Goal: Transaction & Acquisition: Purchase product/service

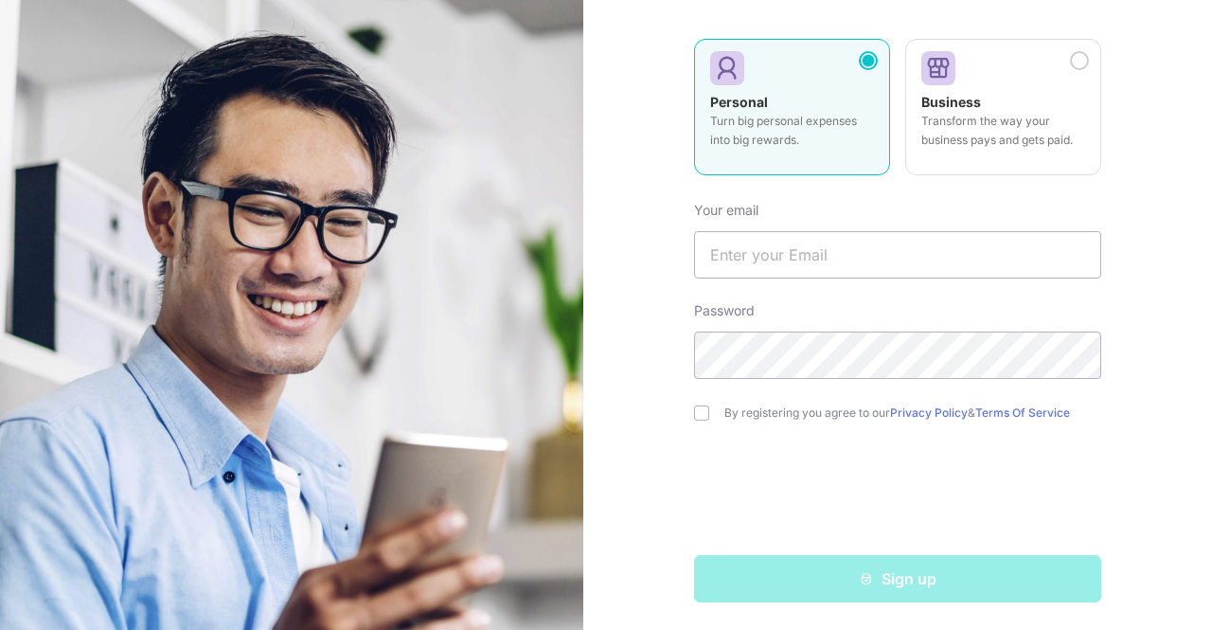
scroll to position [195, 0]
click at [793, 249] on input "text" at bounding box center [897, 253] width 407 height 47
type input "[EMAIL_ADDRESS][DOMAIN_NAME]"
click at [703, 414] on input "checkbox" at bounding box center [701, 411] width 15 height 15
checkbox input "true"
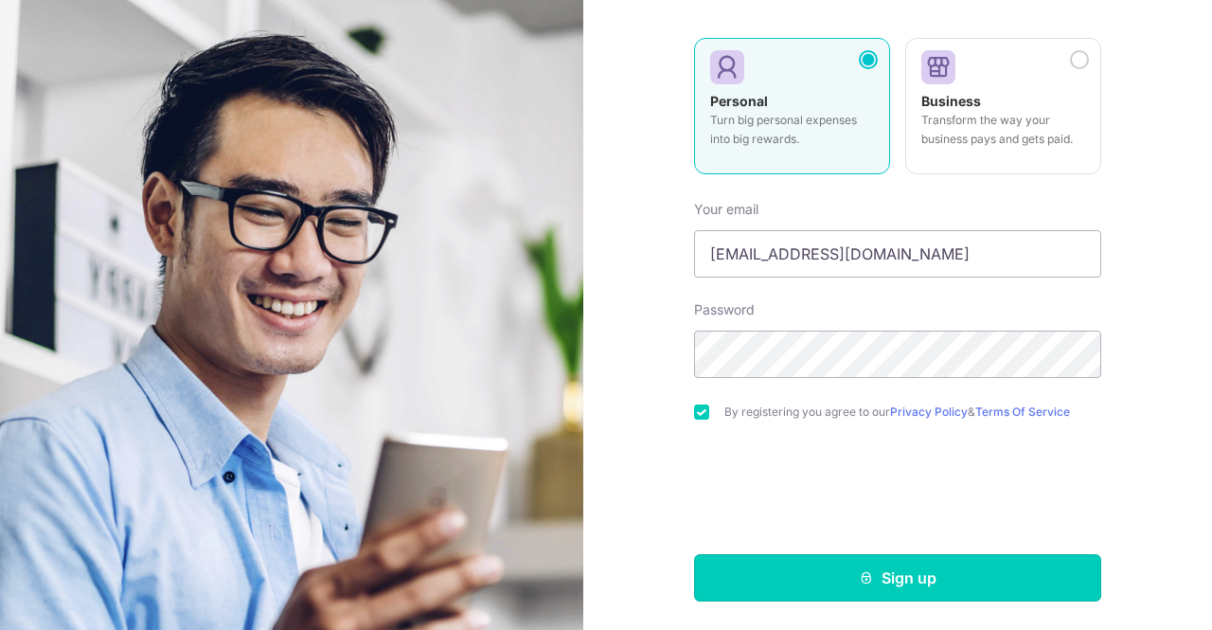
click at [957, 581] on button "Sign up" at bounding box center [897, 577] width 407 height 47
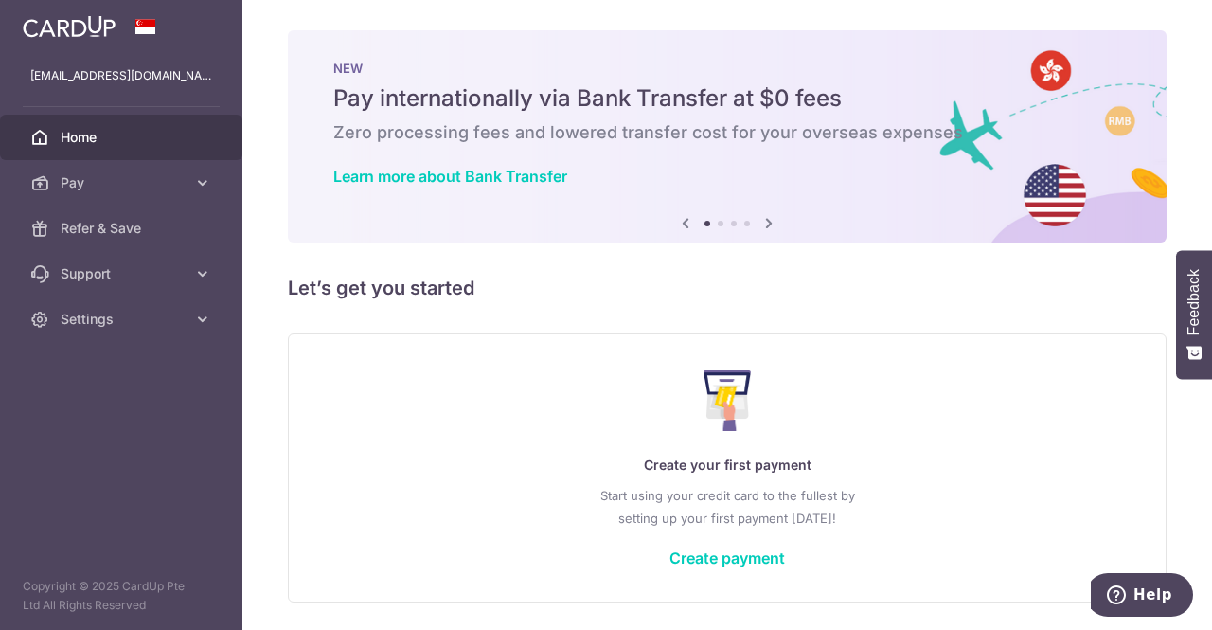
click at [217, 164] on link "Pay" at bounding box center [121, 182] width 242 height 45
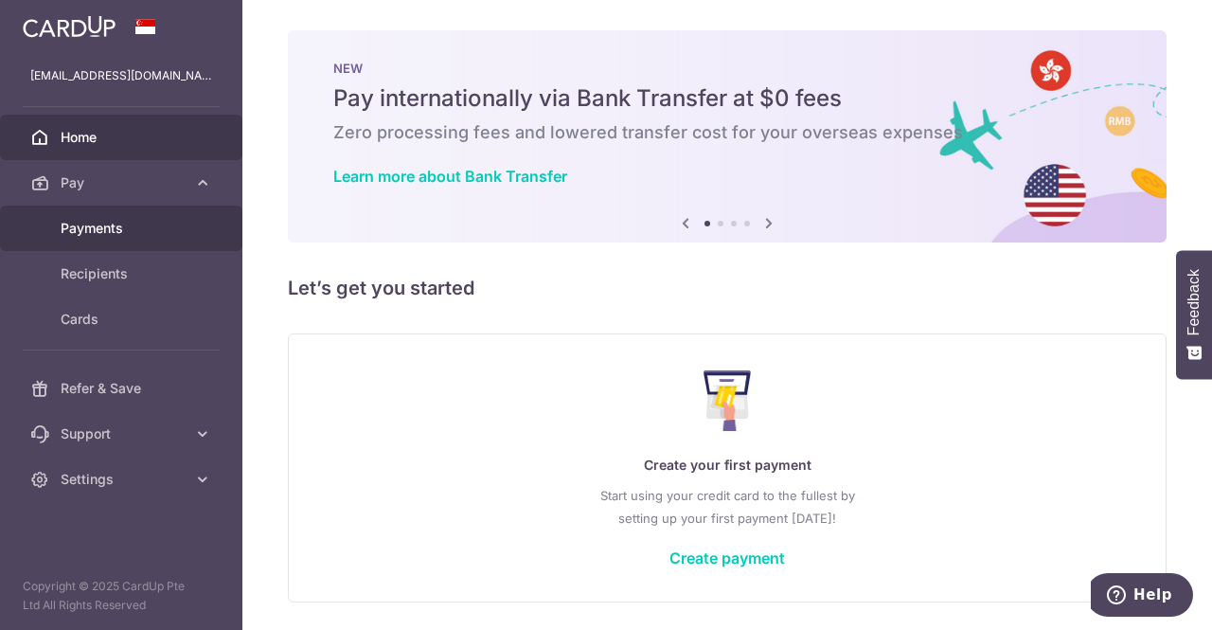
click at [113, 236] on span "Payments" at bounding box center [123, 228] width 125 height 19
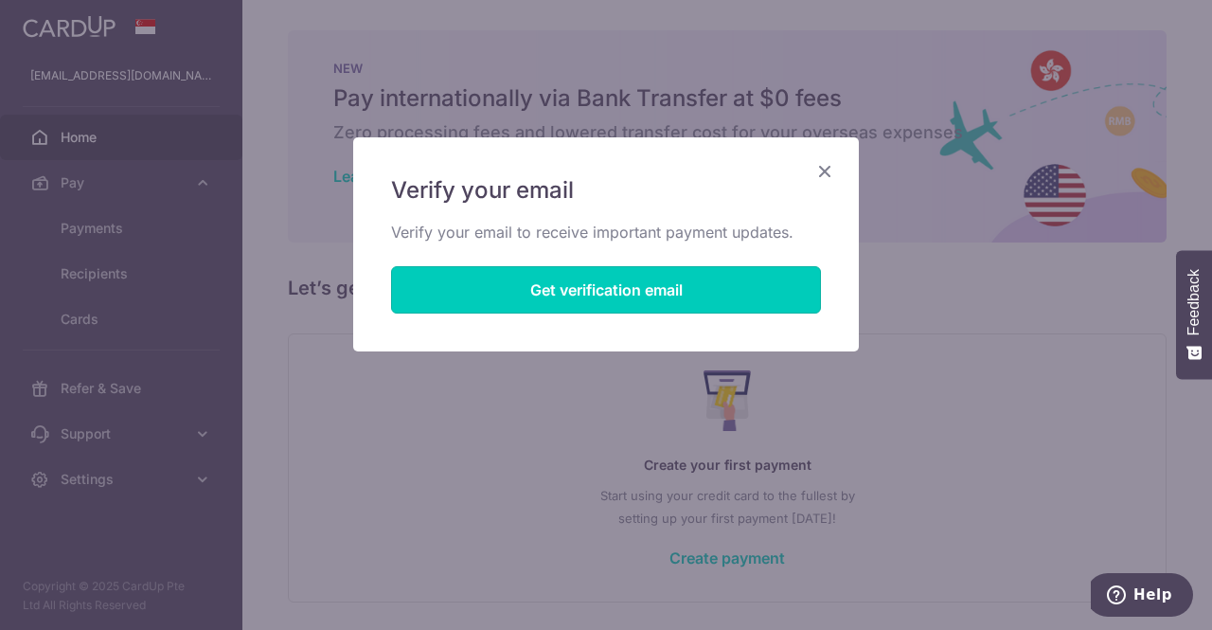
click at [601, 306] on button "Get verification email" at bounding box center [606, 289] width 430 height 47
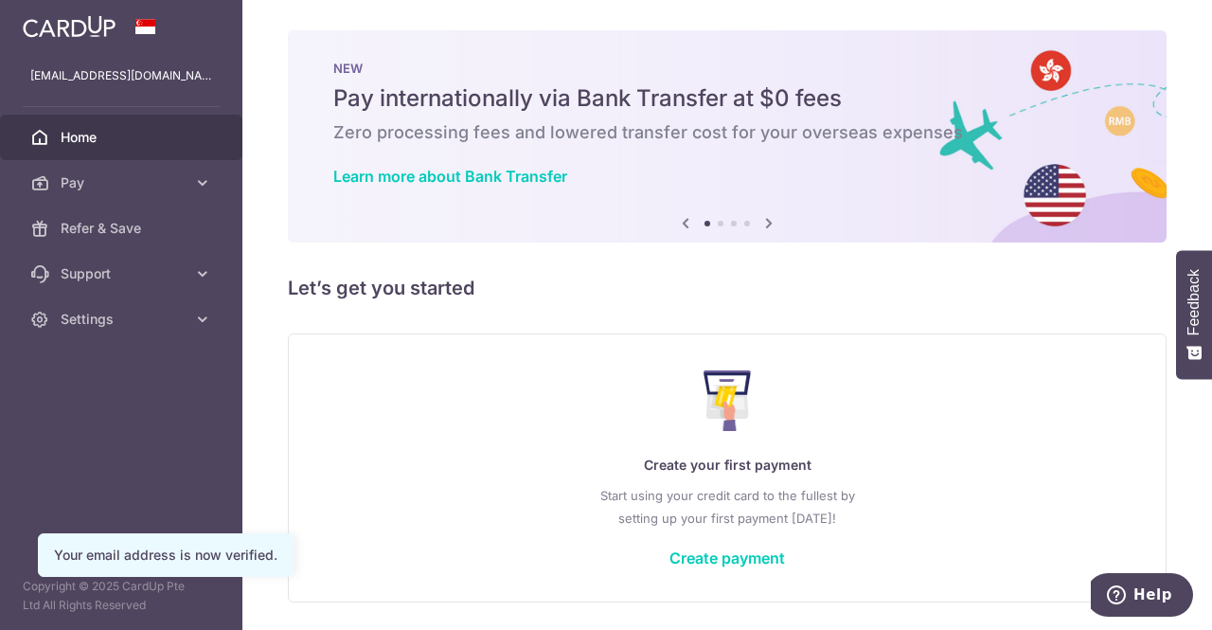
click at [744, 553] on link "Create payment" at bounding box center [727, 557] width 116 height 19
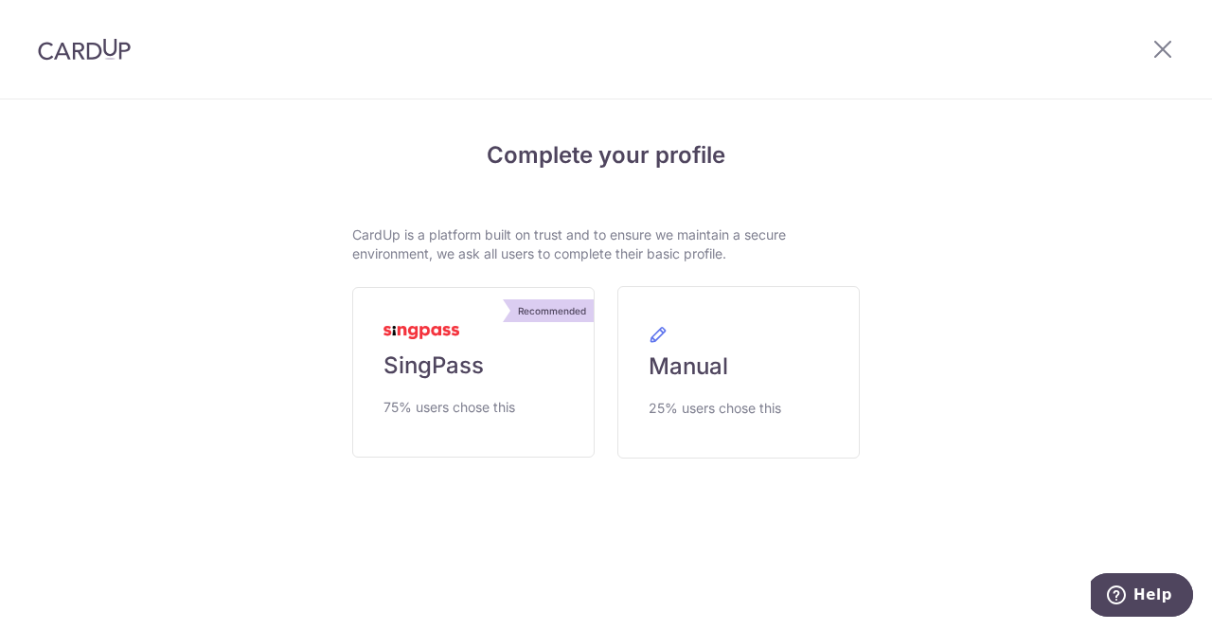
click at [490, 376] on link "Recommended SingPass 75% users chose this" at bounding box center [473, 372] width 242 height 170
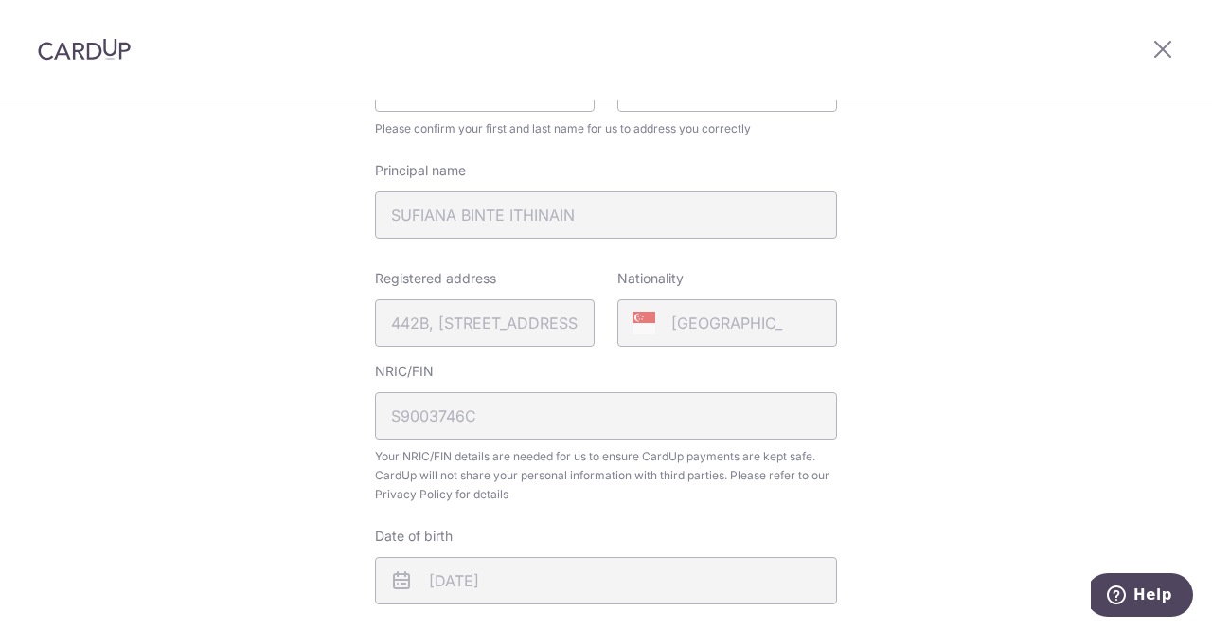
scroll to position [4, 0]
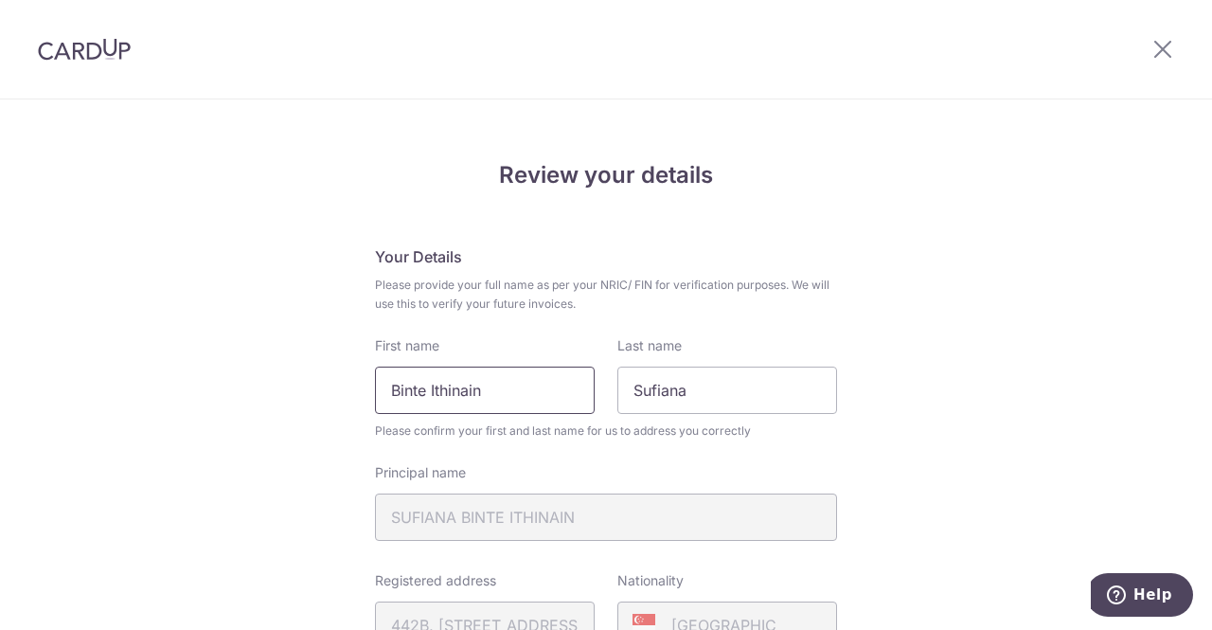
drag, startPoint x: 525, startPoint y: 402, endPoint x: 15, endPoint y: 391, distance: 509.5
type input "u"
type input "Sufiana"
type input "I"
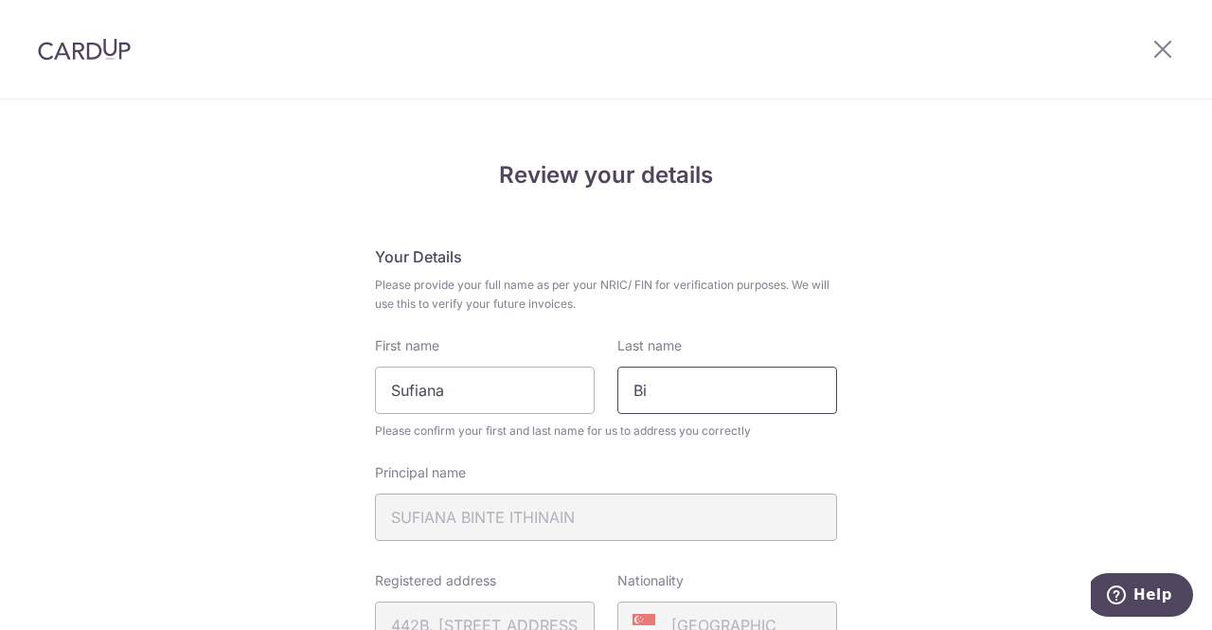
type input "B"
type input "Ithinain"
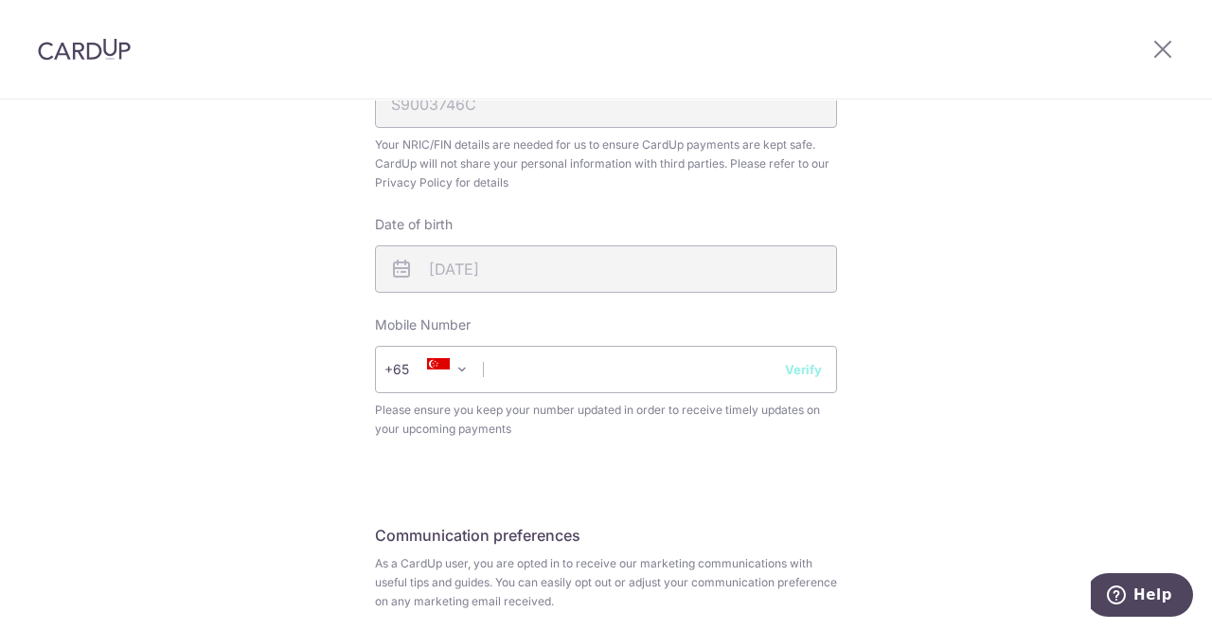
scroll to position [686, 0]
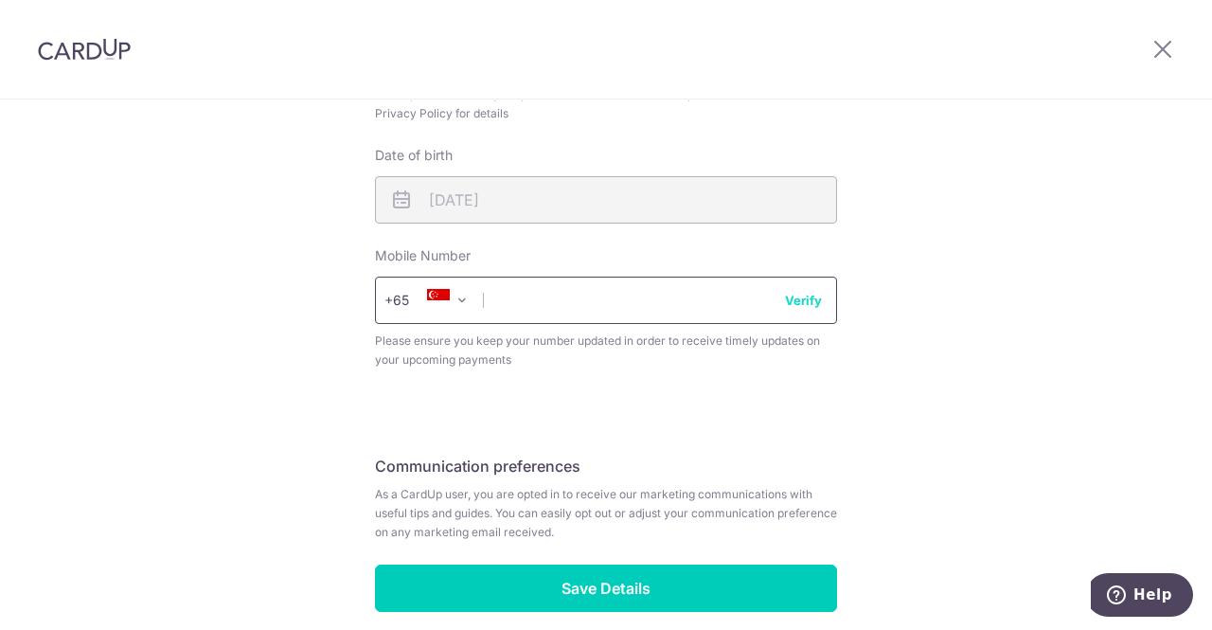
click at [670, 289] on input "text" at bounding box center [606, 299] width 462 height 47
type input "96780050"
click at [795, 302] on button "Verify" at bounding box center [803, 300] width 37 height 19
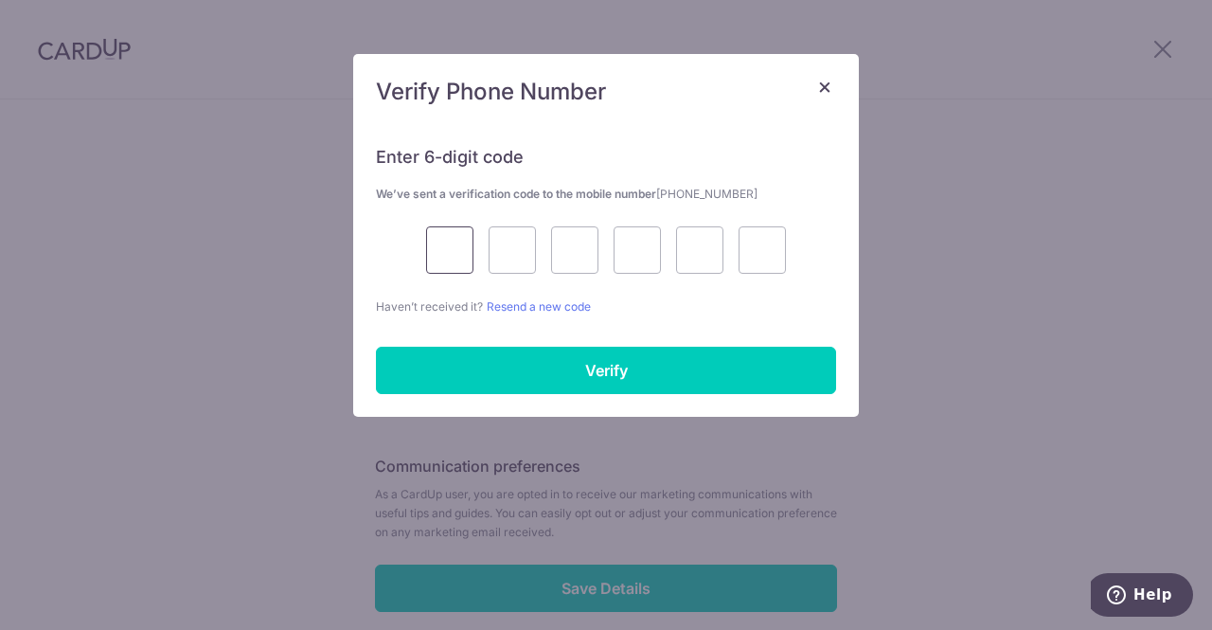
click at [443, 247] on input "text" at bounding box center [449, 249] width 47 height 47
type input "2"
type input "0"
type input "4"
type input "0"
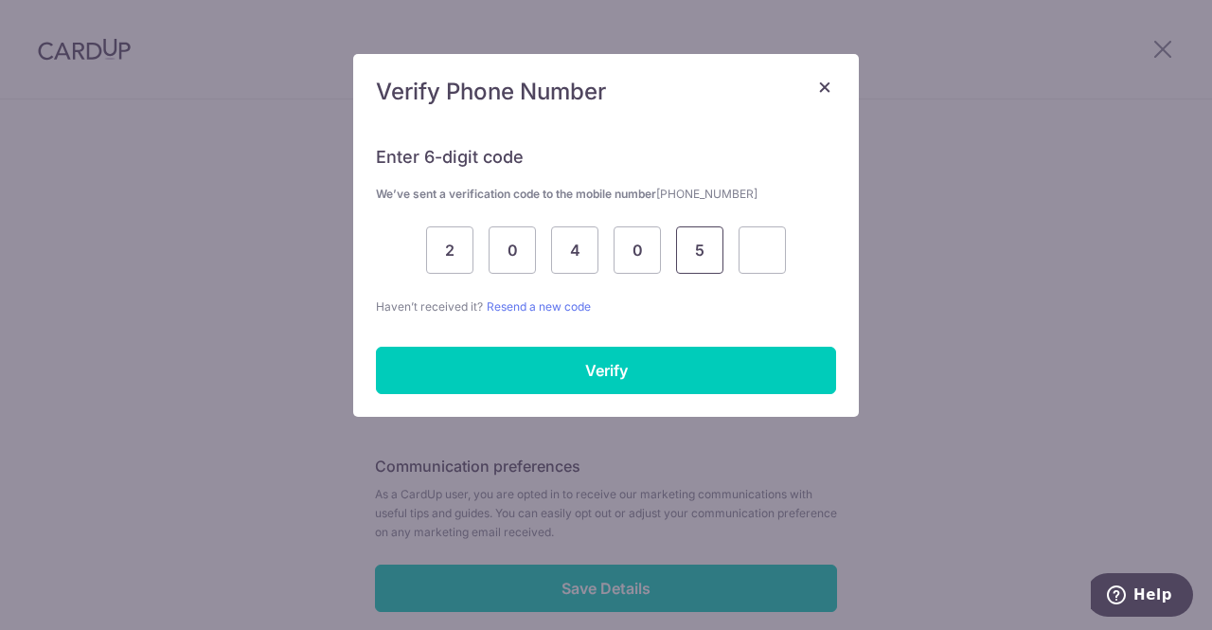
type input "5"
type input "6"
click at [549, 359] on input "Verify" at bounding box center [606, 370] width 460 height 47
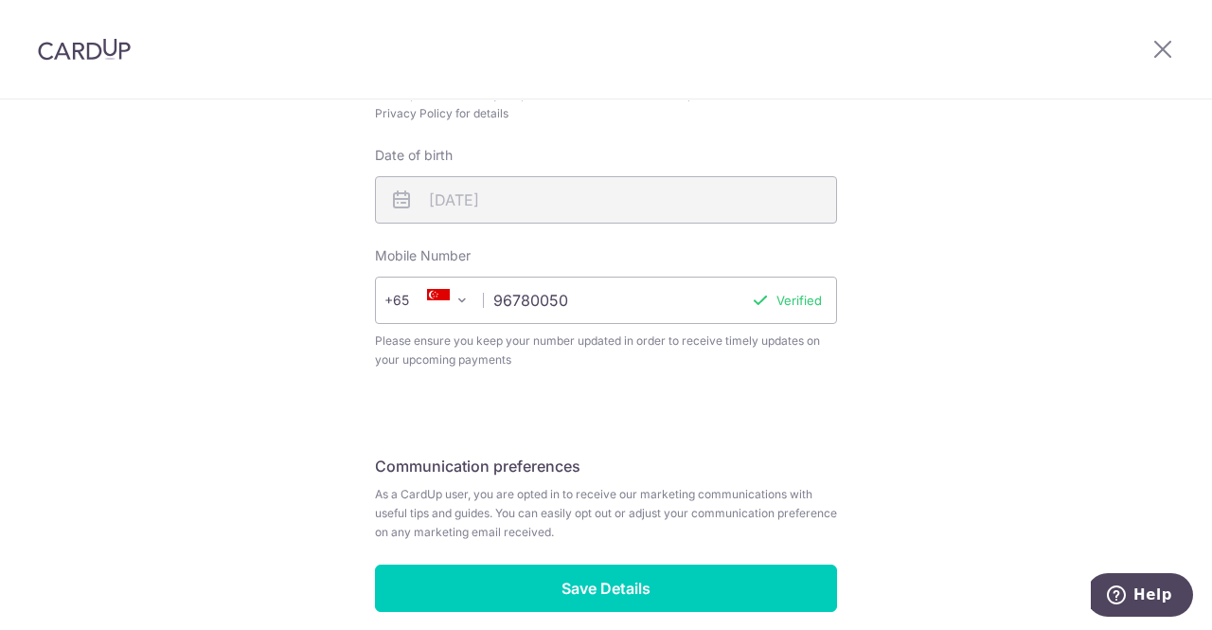
scroll to position [772, 0]
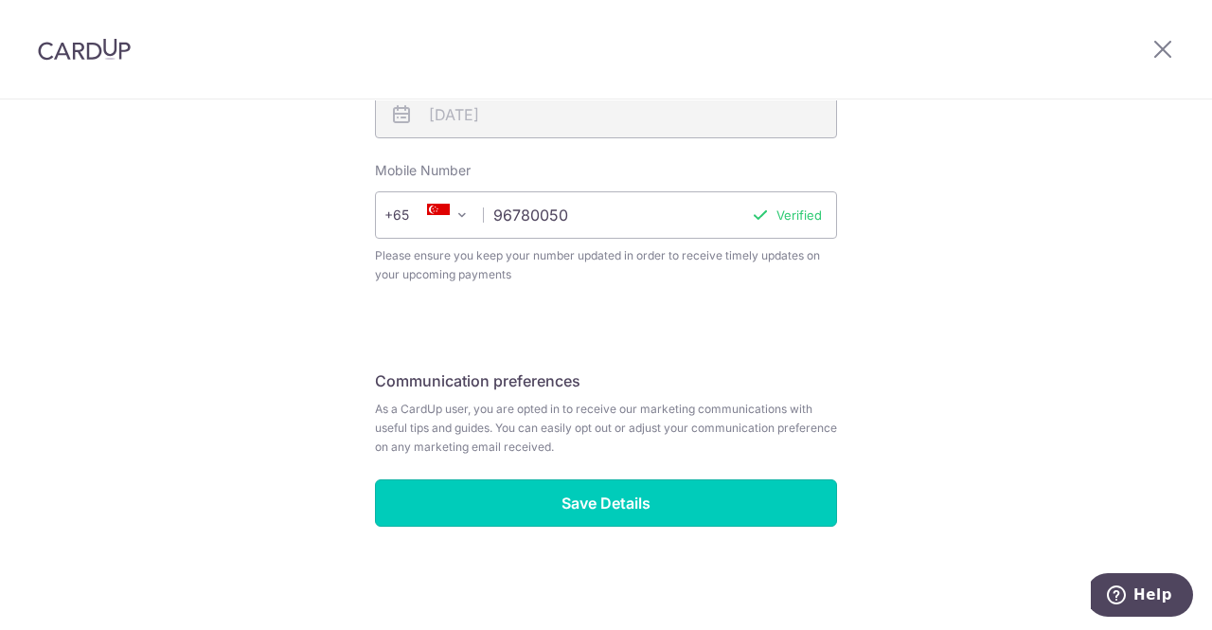
click at [655, 511] on input "Save Details" at bounding box center [606, 502] width 462 height 47
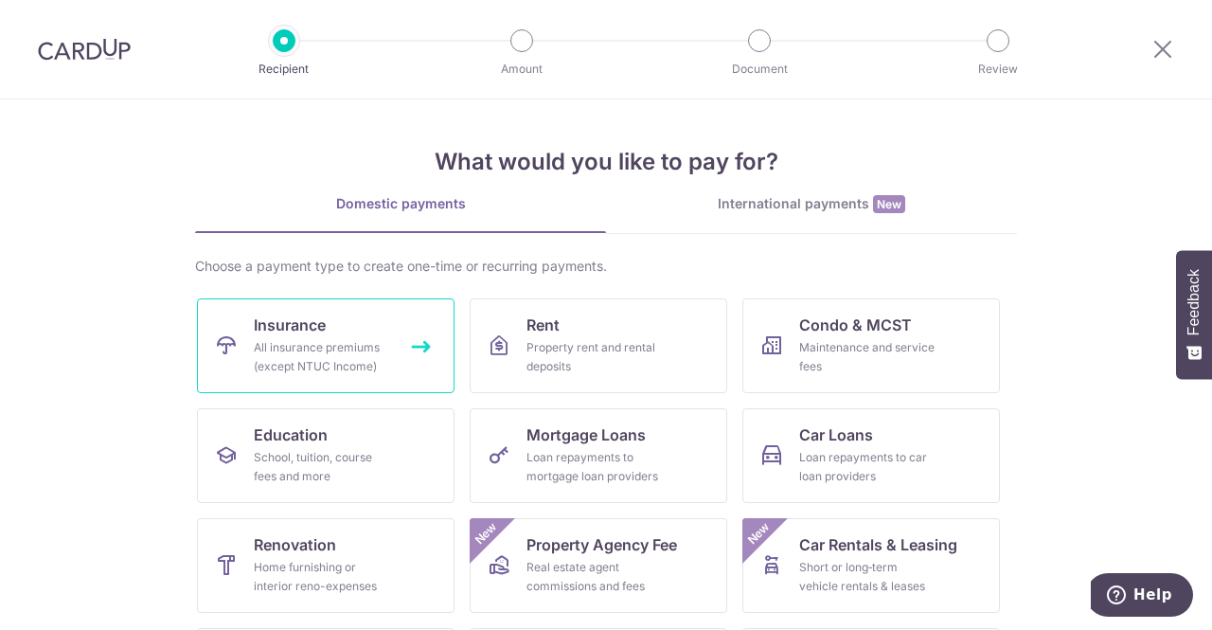
click at [335, 333] on link "Insurance All insurance premiums (except NTUC Income)" at bounding box center [326, 345] width 258 height 95
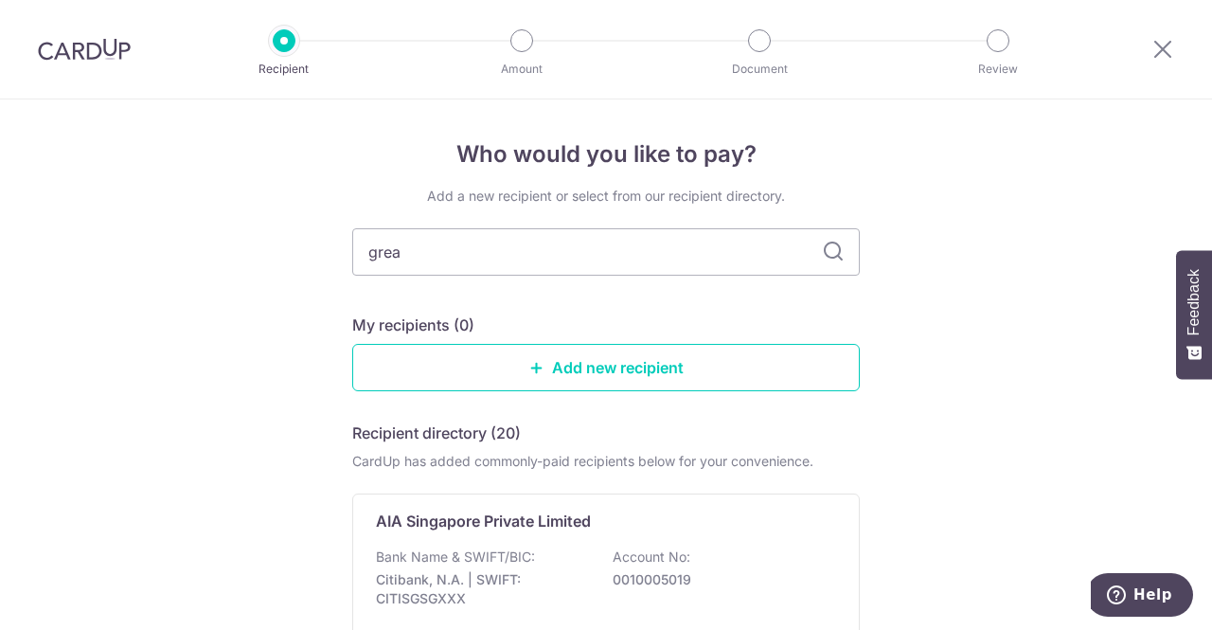
type input "great"
type input "great eastern"
click at [834, 256] on icon at bounding box center [833, 251] width 23 height 23
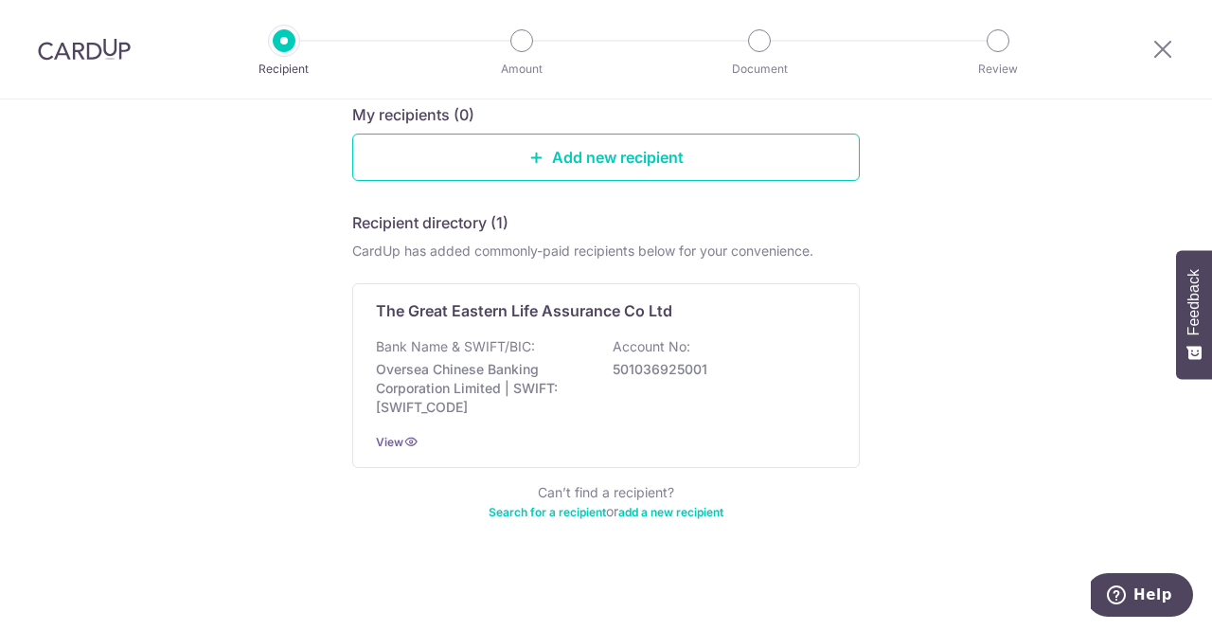
click at [667, 361] on p "501036925001" at bounding box center [719, 369] width 212 height 19
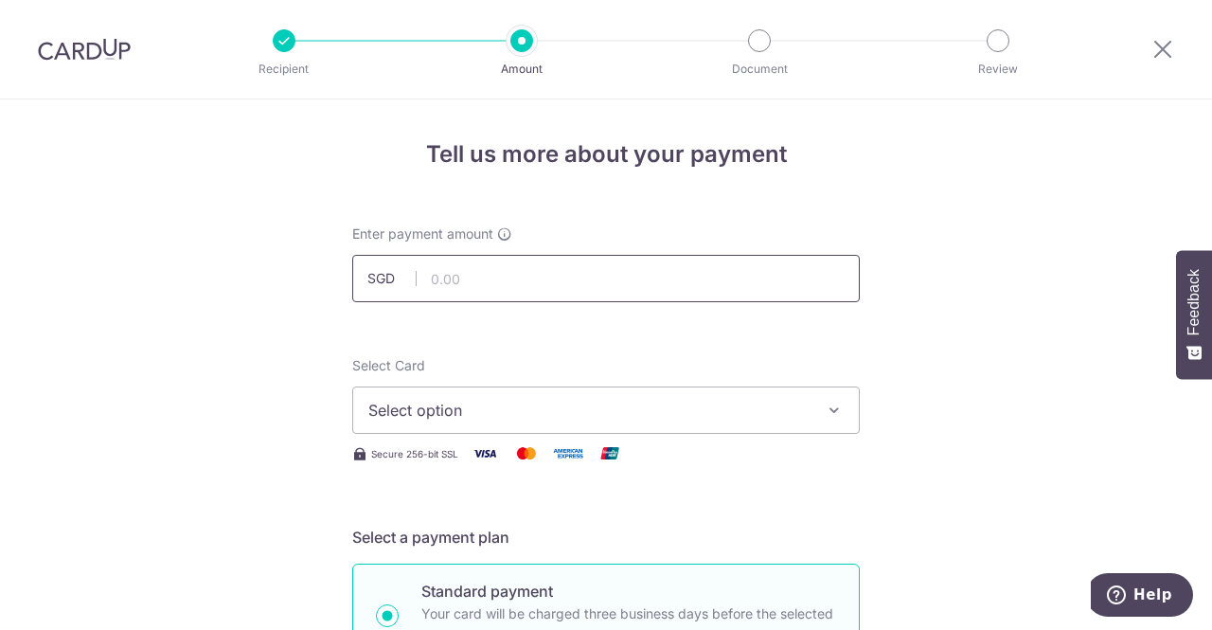
click at [555, 272] on input "text" at bounding box center [606, 278] width 508 height 47
type input "1,200.00"
click at [570, 425] on button "Select option" at bounding box center [606, 409] width 508 height 47
click at [555, 444] on ul "Add credit card" at bounding box center [606, 462] width 508 height 51
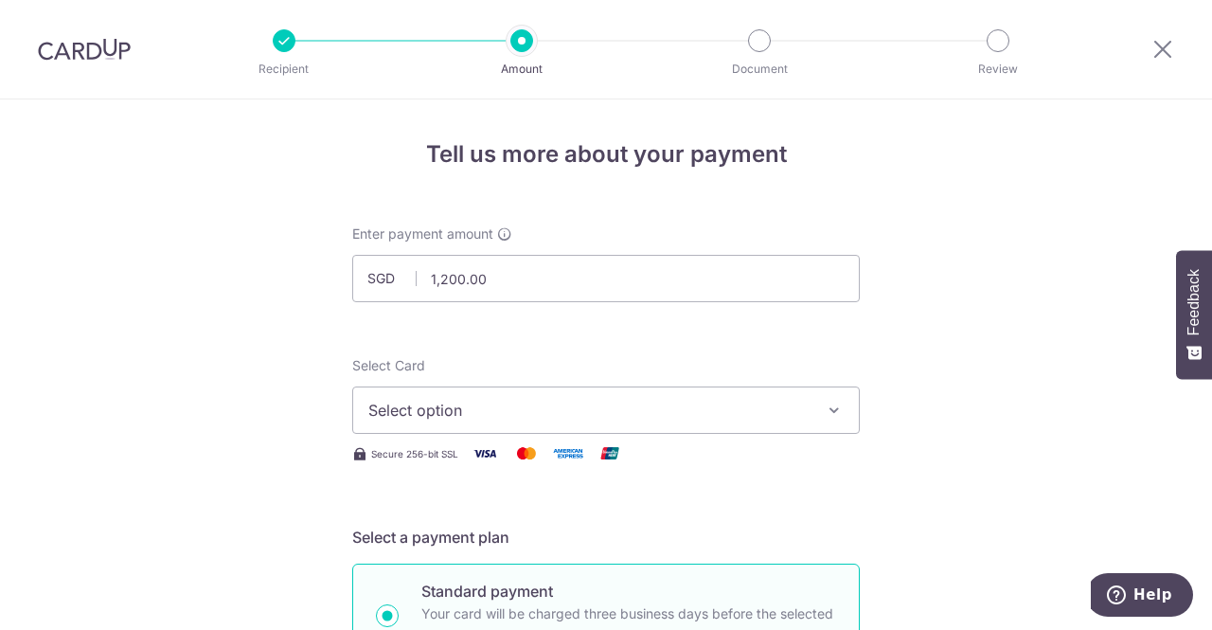
click at [530, 416] on span "Select option" at bounding box center [588, 410] width 441 height 23
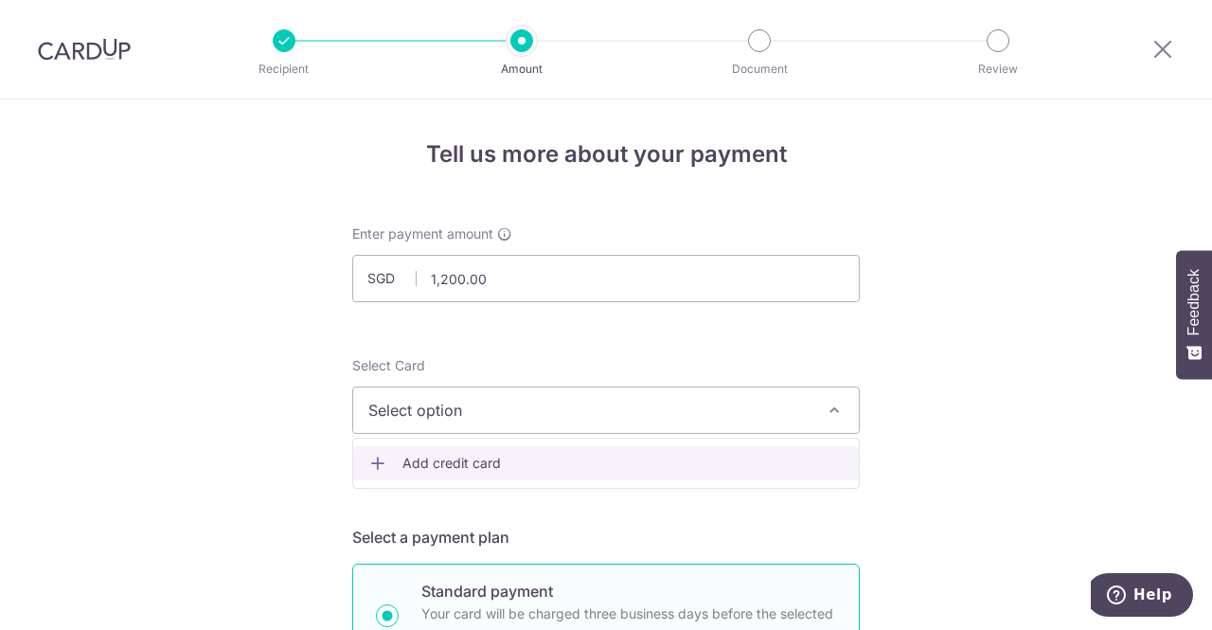
click at [504, 474] on link "Add credit card" at bounding box center [606, 463] width 506 height 34
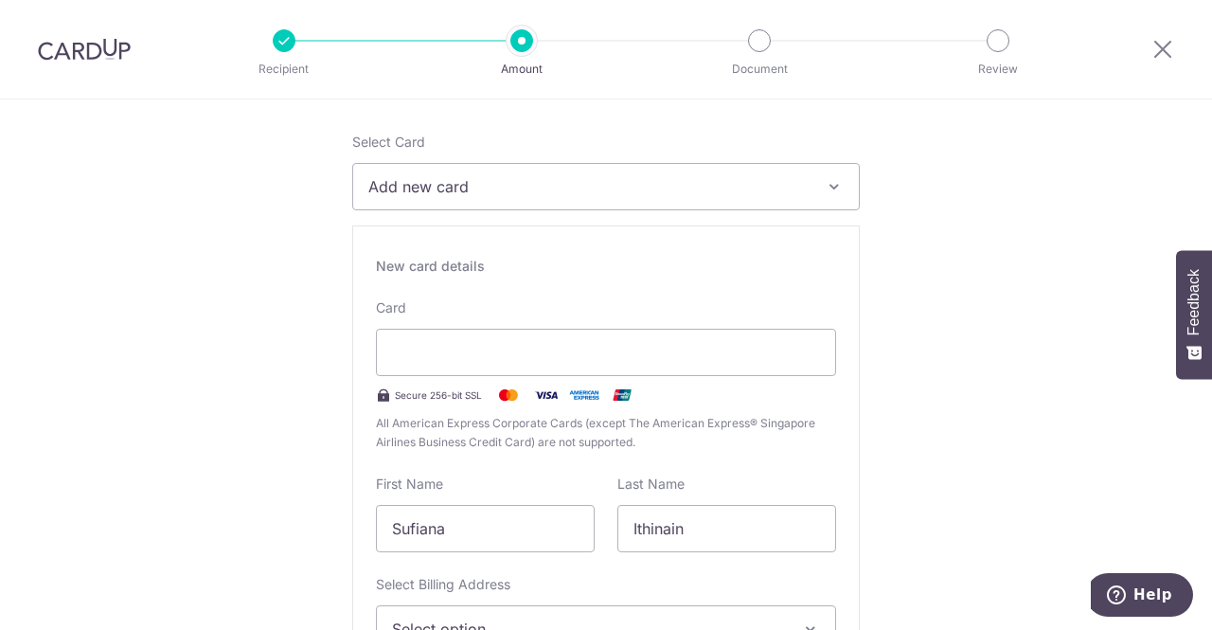
scroll to position [227, 0]
click at [562, 334] on div at bounding box center [606, 348] width 460 height 47
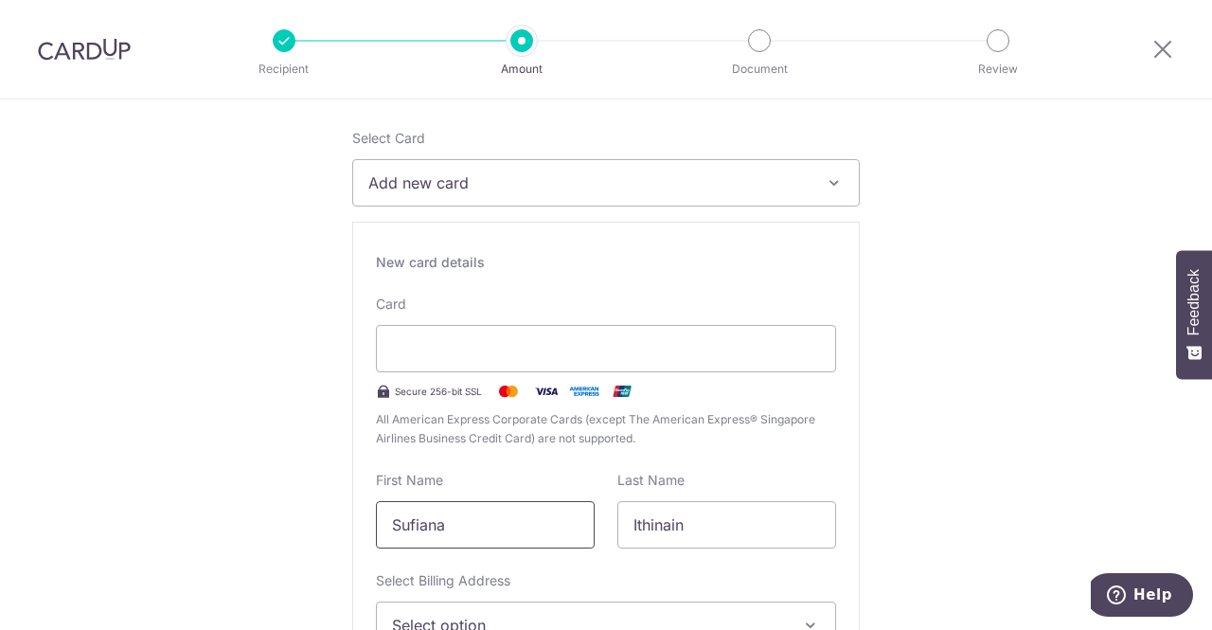
click at [545, 520] on input "Sufiana" at bounding box center [485, 524] width 219 height 47
type input "S"
type input "Muhammad"
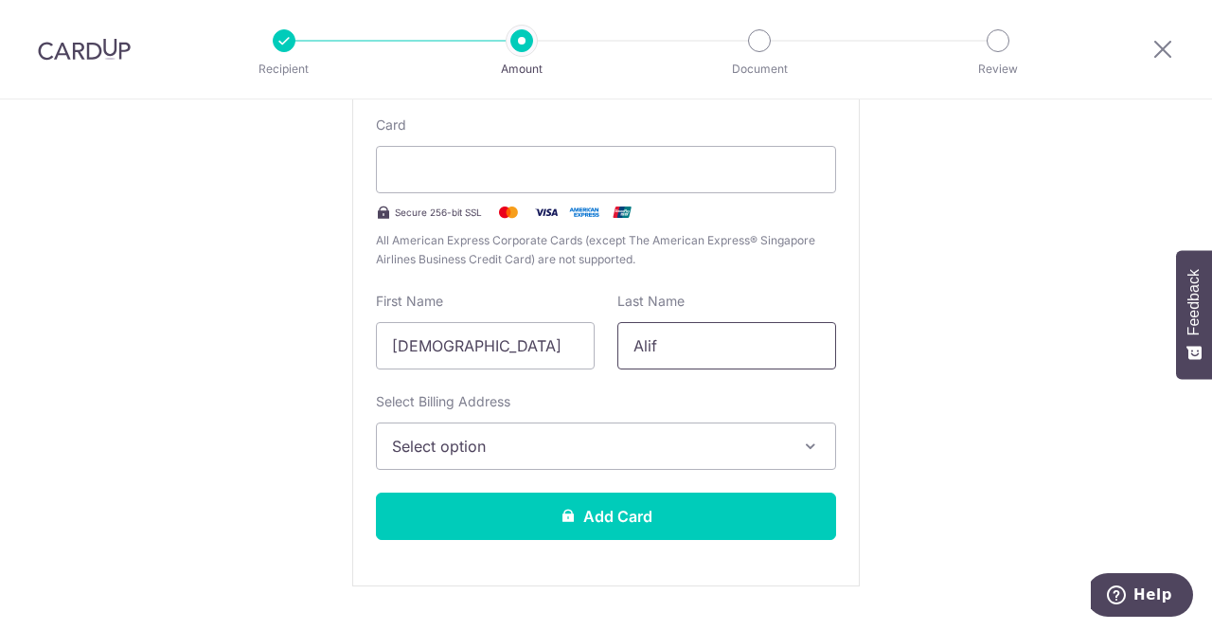
scroll to position [407, 0]
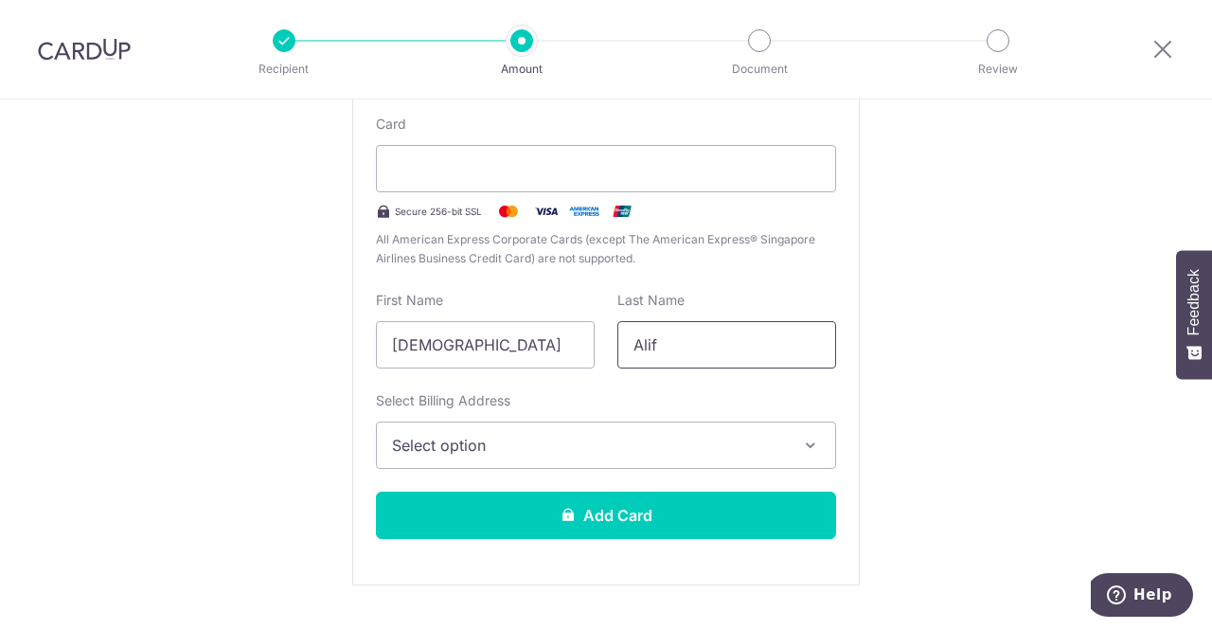
type input "Alif"
click at [477, 426] on button "Select option" at bounding box center [606, 444] width 460 height 47
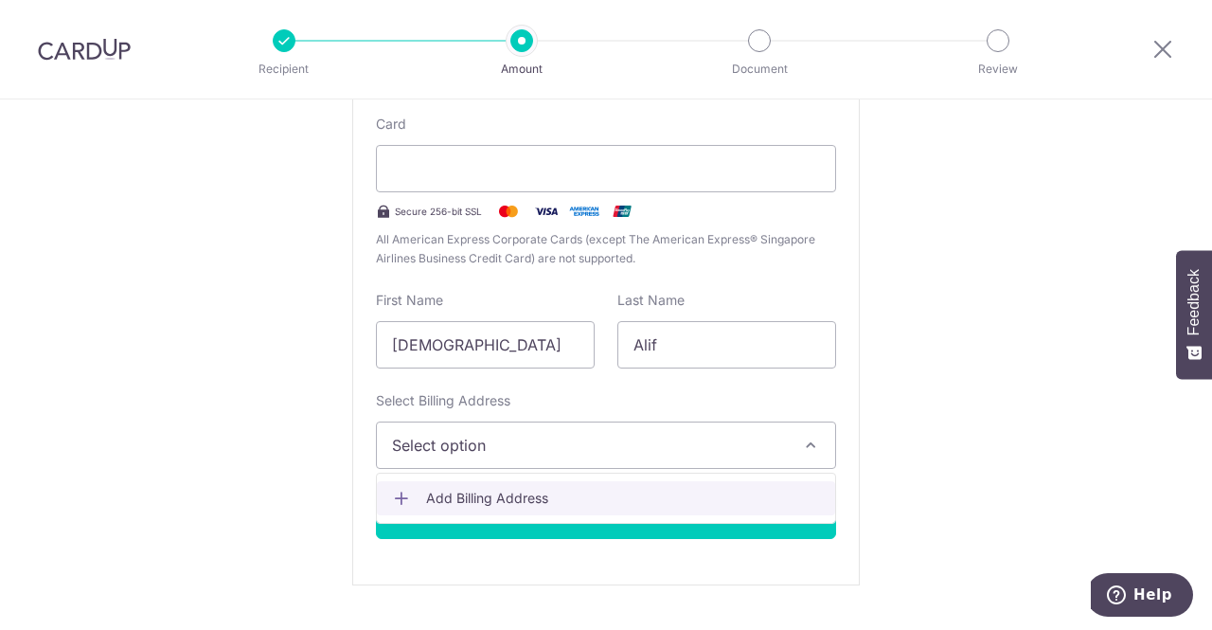
click at [501, 491] on span "Add Billing Address" at bounding box center [623, 498] width 394 height 19
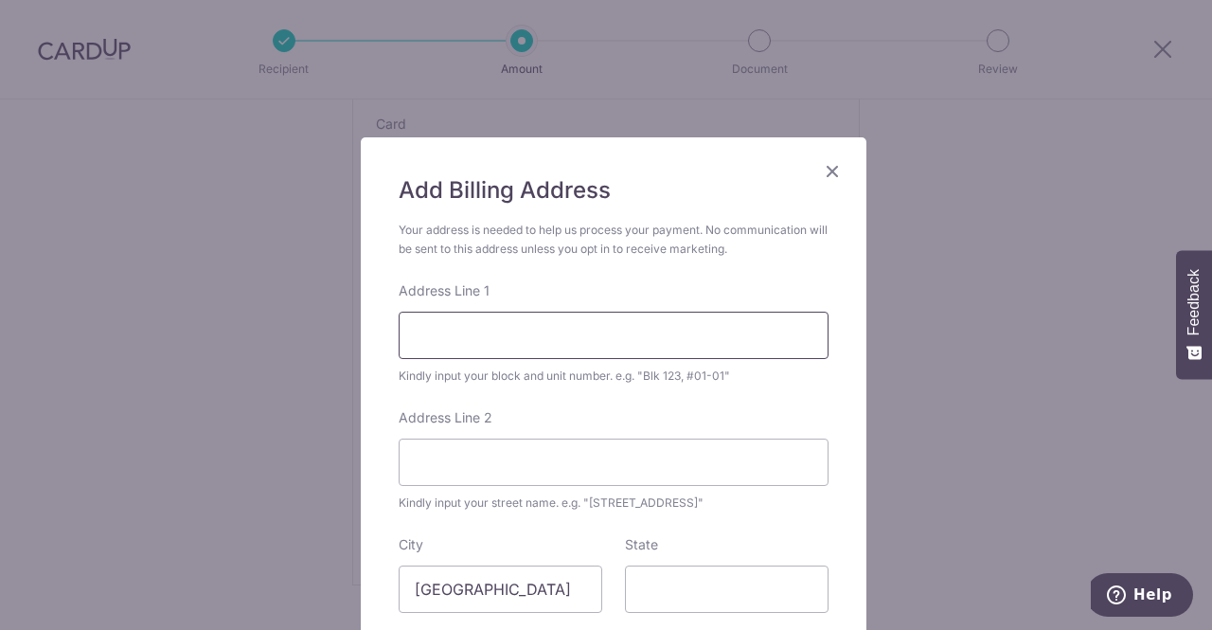
click at [526, 316] on input "Address Line 1" at bounding box center [614, 335] width 430 height 47
type input "442B Bukit Batok West Avenue 8 #06-853"
type input "06-853"
type input "652442"
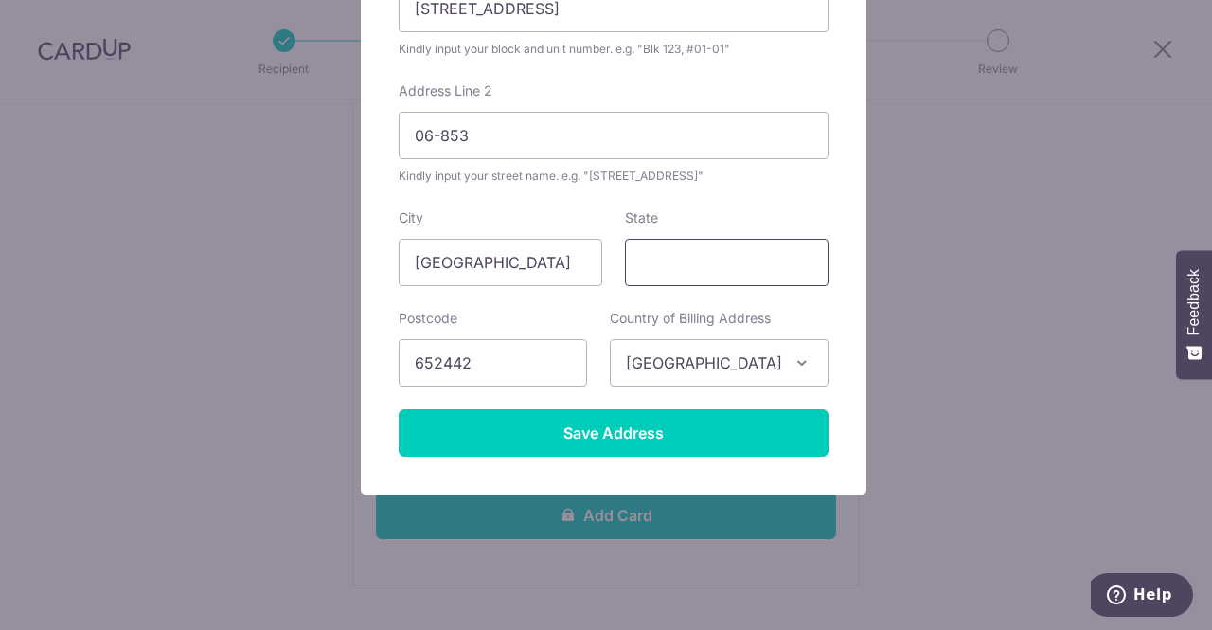
click at [673, 249] on input "State" at bounding box center [727, 262] width 204 height 47
type input "[GEOGRAPHIC_DATA]"
click at [692, 444] on input "Save Address" at bounding box center [614, 432] width 430 height 47
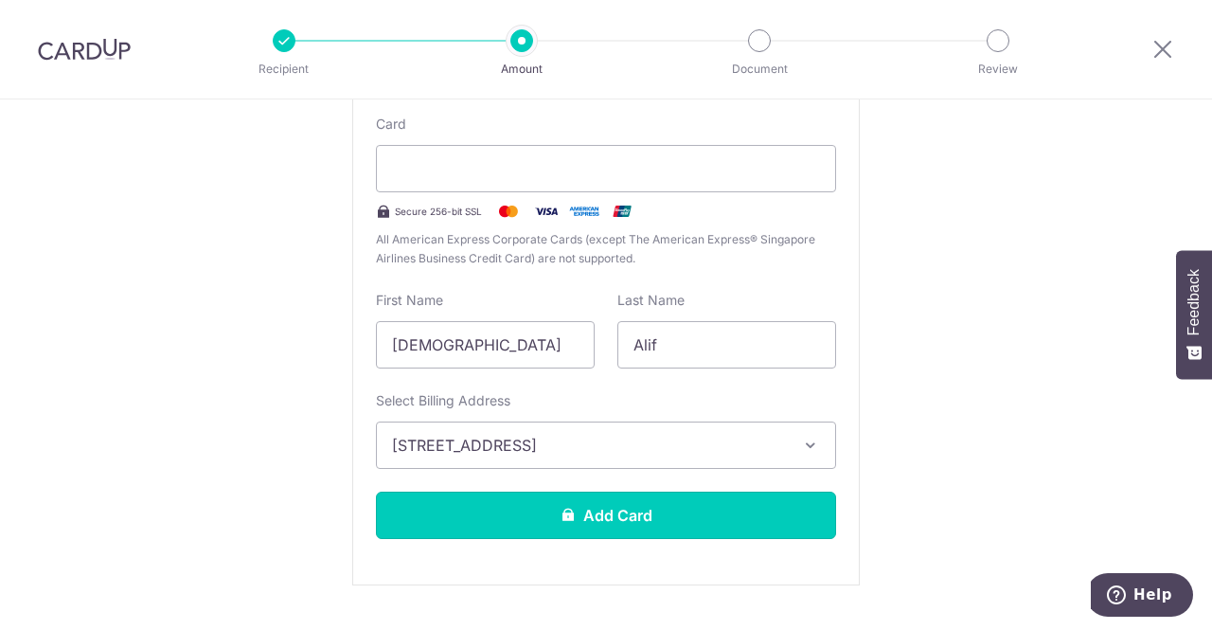
click at [629, 517] on button "Add Card" at bounding box center [606, 514] width 460 height 47
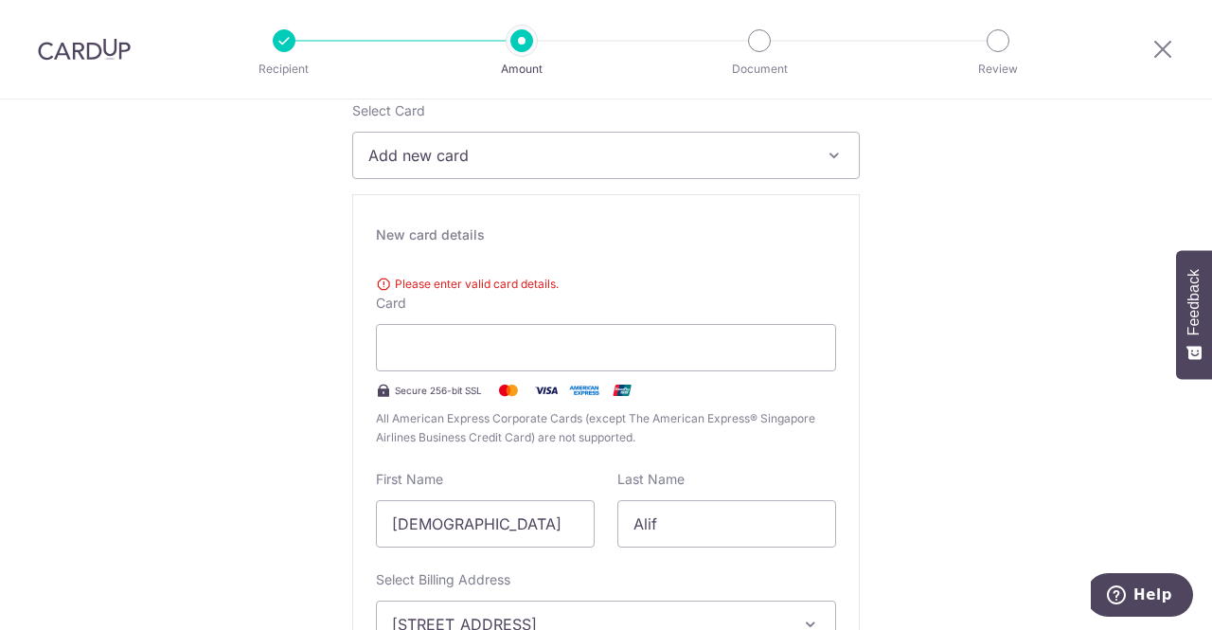
scroll to position [253, 0]
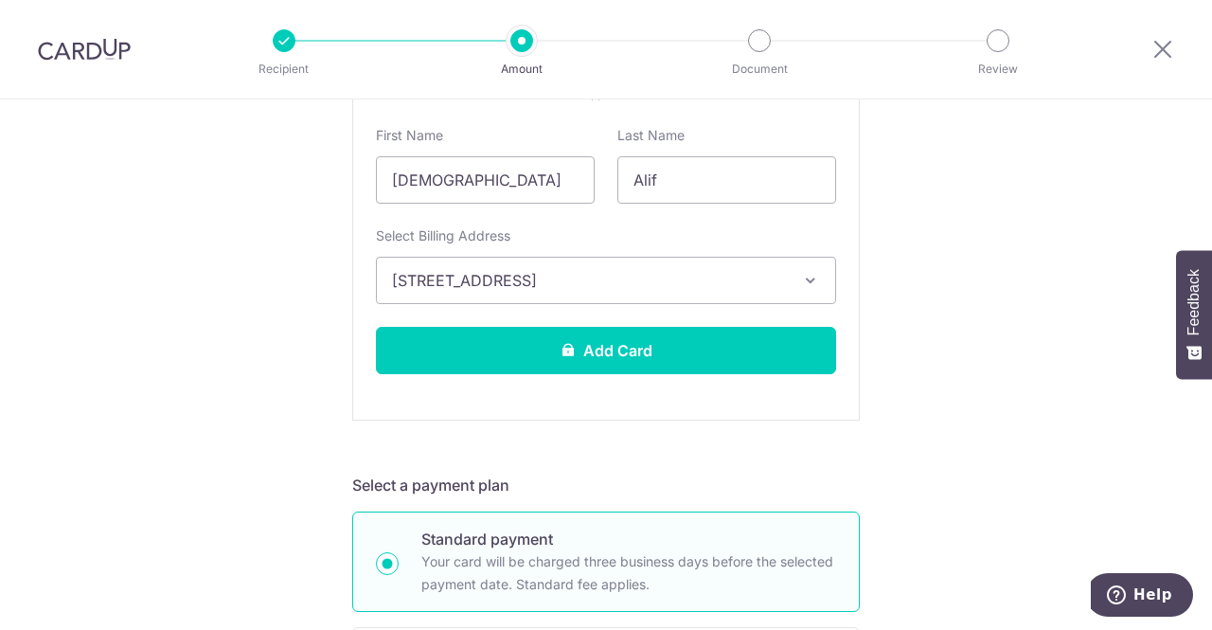
scroll to position [577, 0]
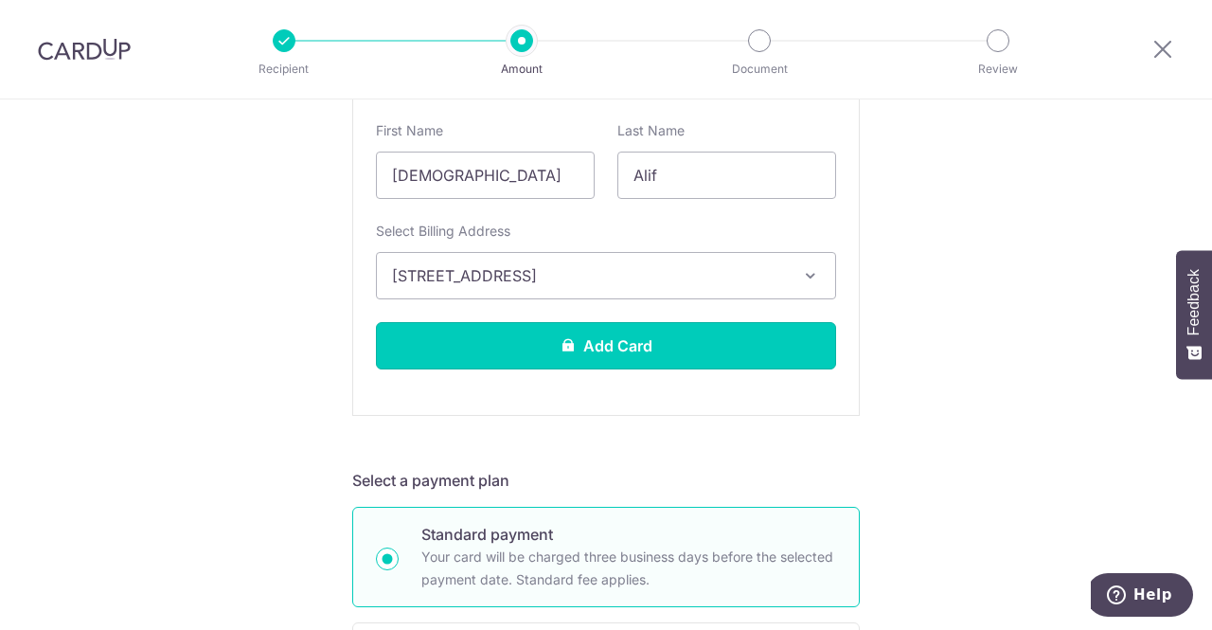
click at [583, 336] on button "Add Card" at bounding box center [606, 345] width 460 height 47
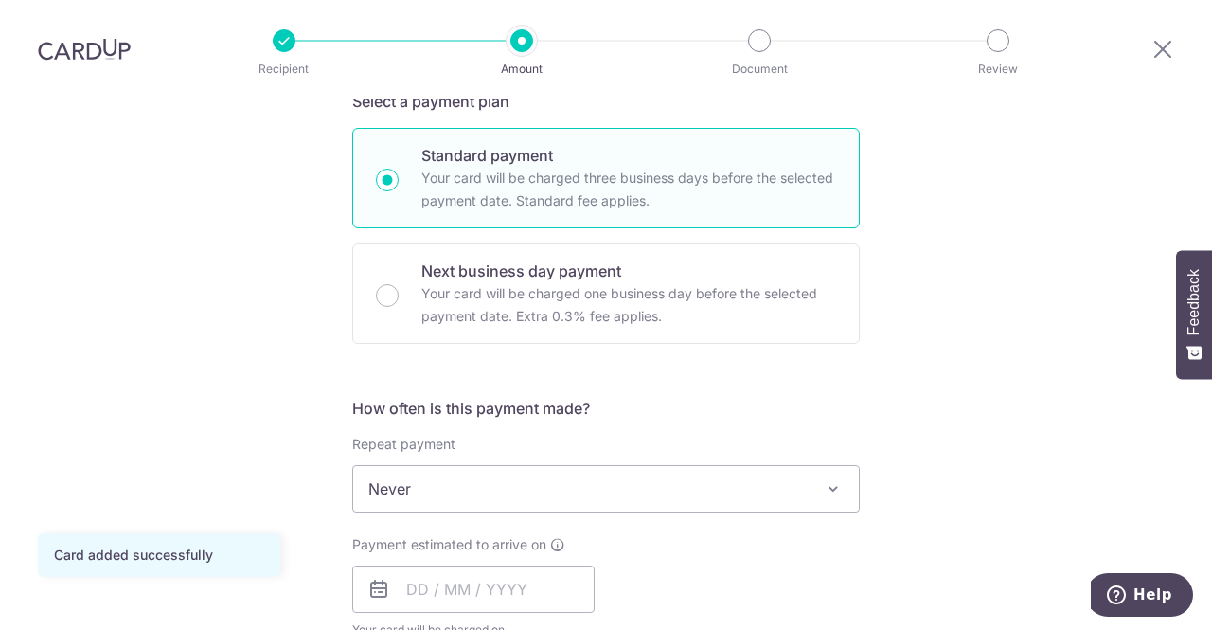
scroll to position [434, 0]
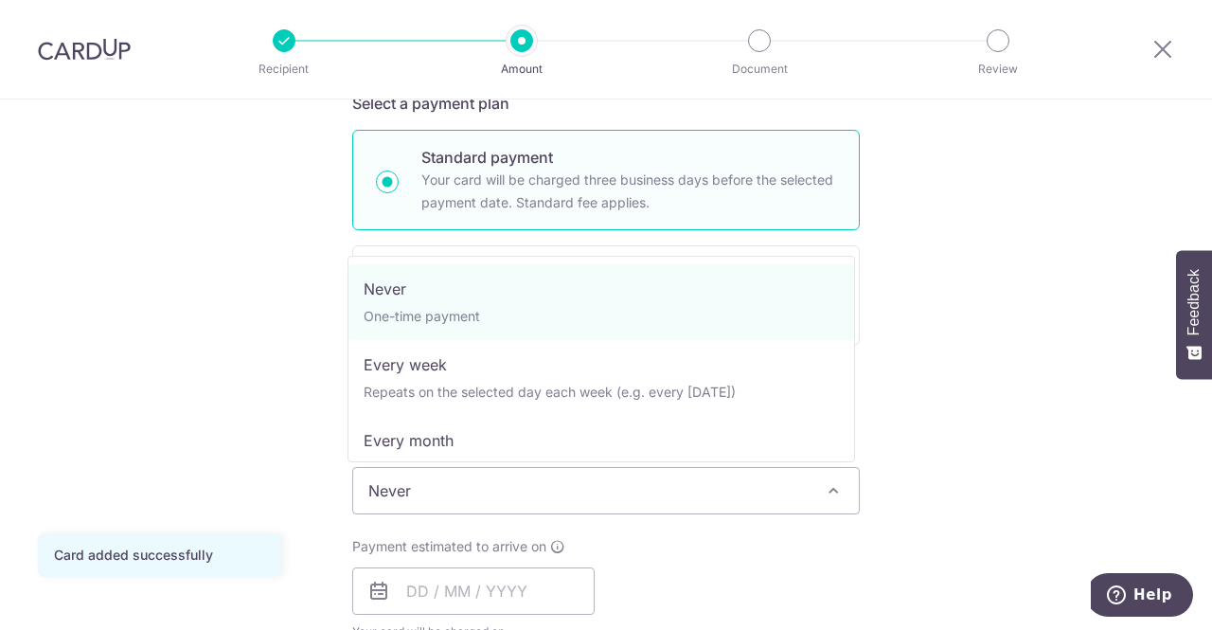
click at [553, 490] on span "Never" at bounding box center [606, 490] width 506 height 45
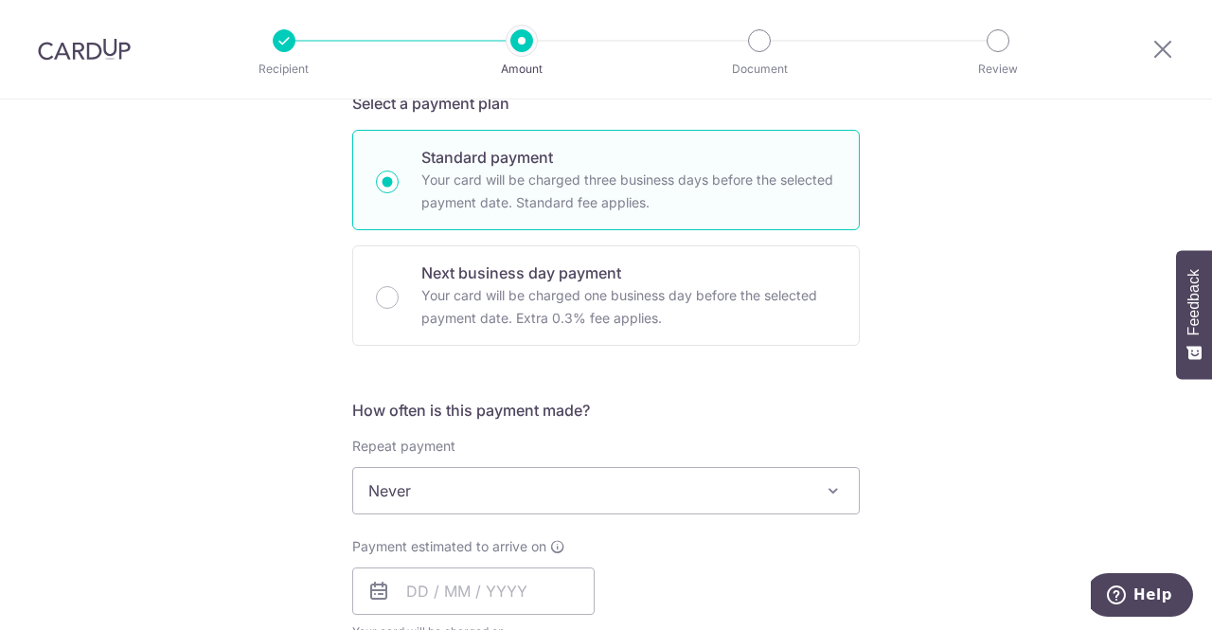
click at [1104, 332] on div "Tell us more about your payment Enter payment amount SGD 1,200.00 1200.00 Card …" at bounding box center [606, 522] width 1212 height 1713
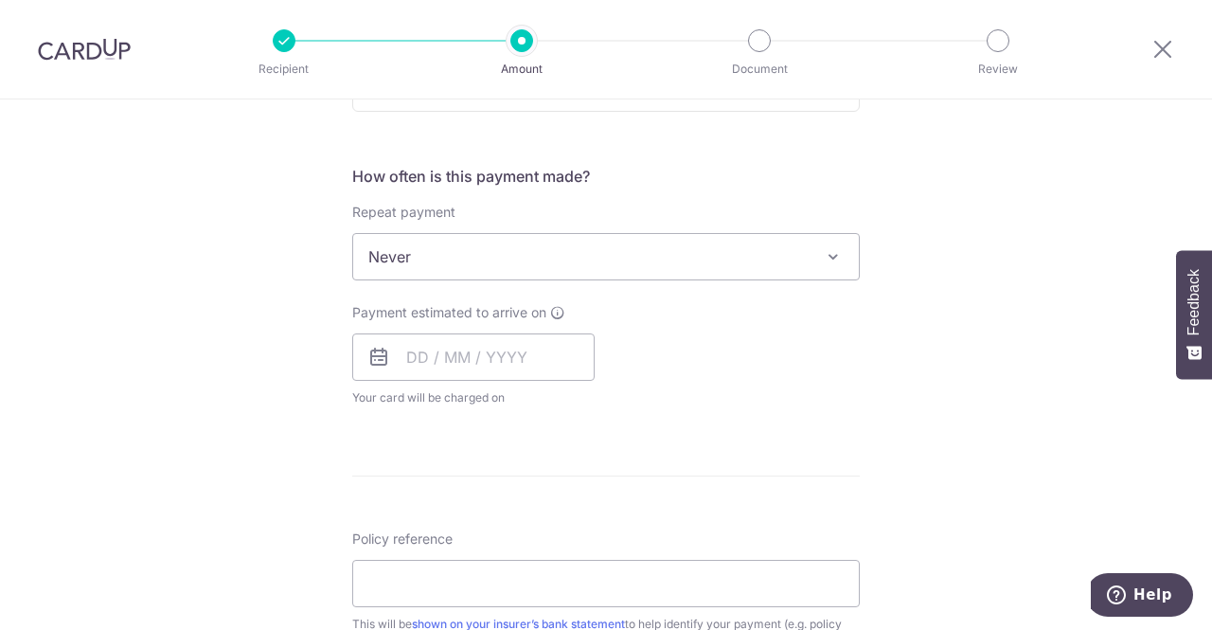
scroll to position [668, 0]
click at [404, 355] on input "text" at bounding box center [473, 355] width 242 height 47
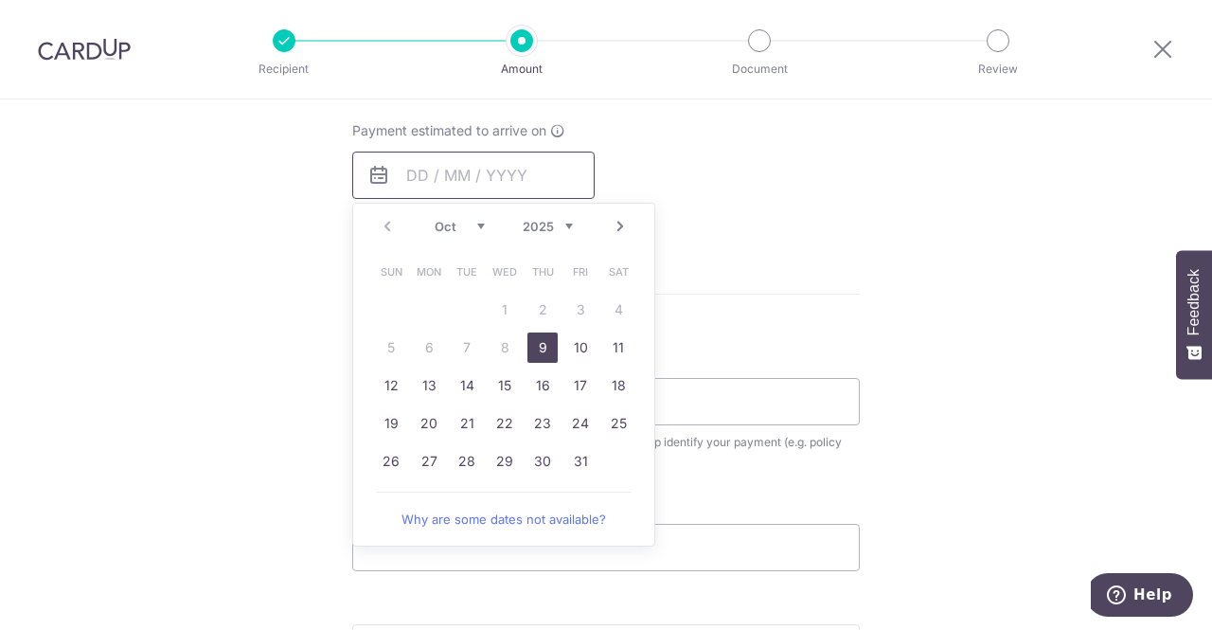
scroll to position [850, 0]
click at [576, 466] on link "31" at bounding box center [580, 460] width 30 height 30
type input "31/10/2025"
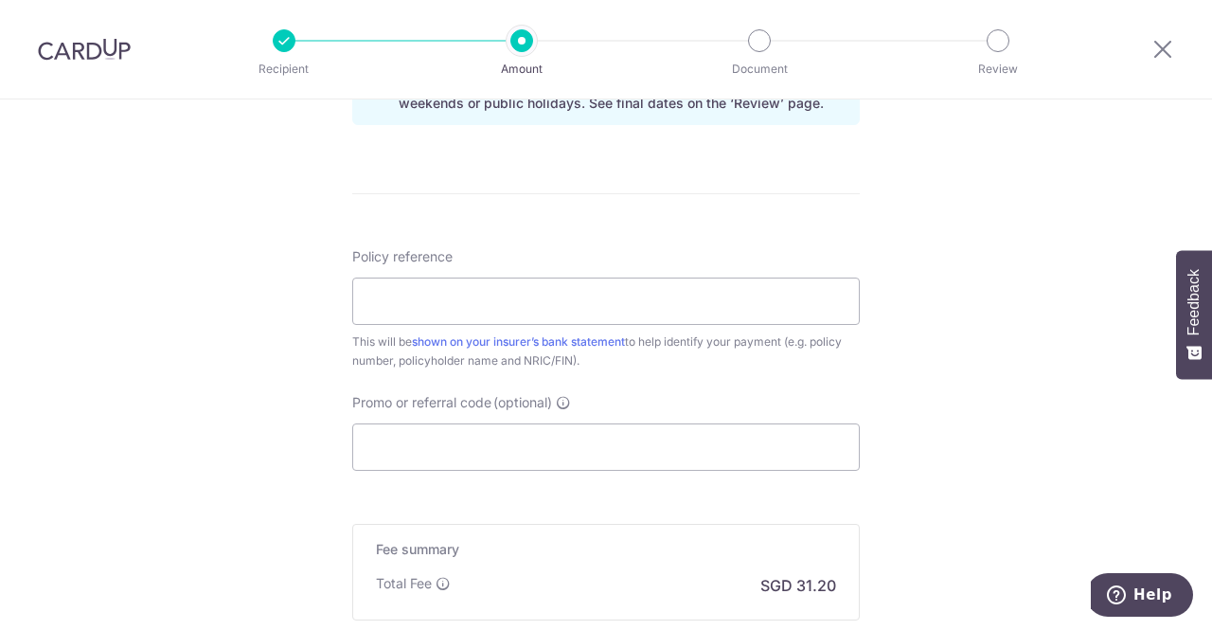
scroll to position [1029, 0]
click at [453, 289] on input "Policy reference" at bounding box center [606, 299] width 508 height 47
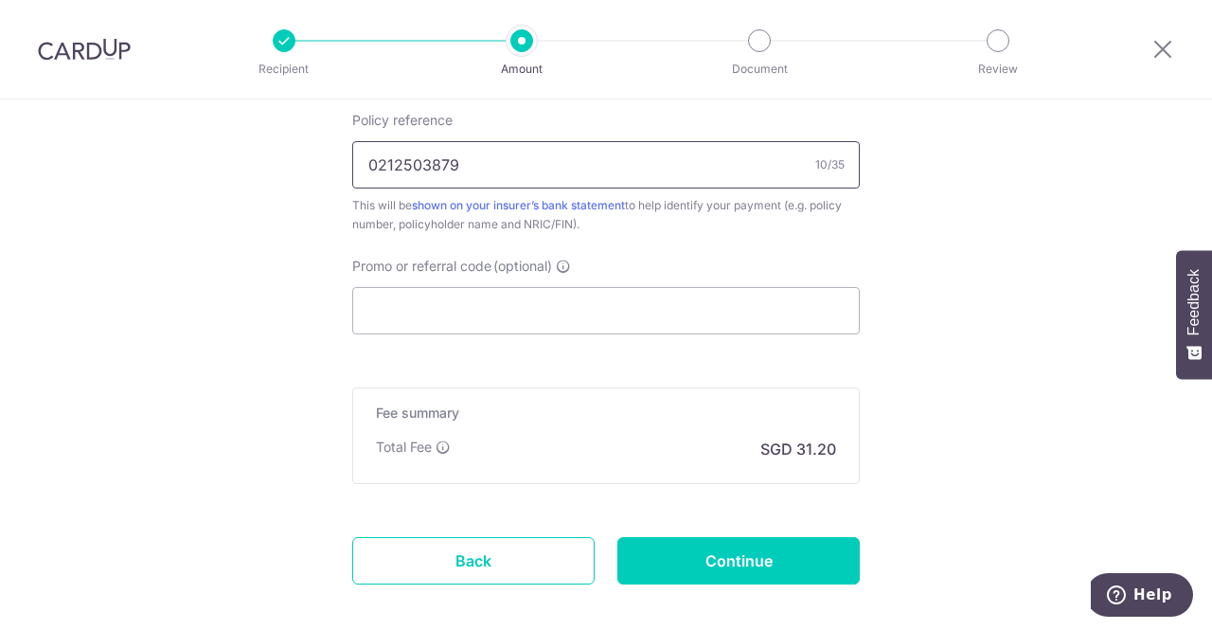
scroll to position [1164, 0]
type input "0212503879"
click at [472, 316] on input "Promo or referral code (optional)" at bounding box center [606, 310] width 508 height 47
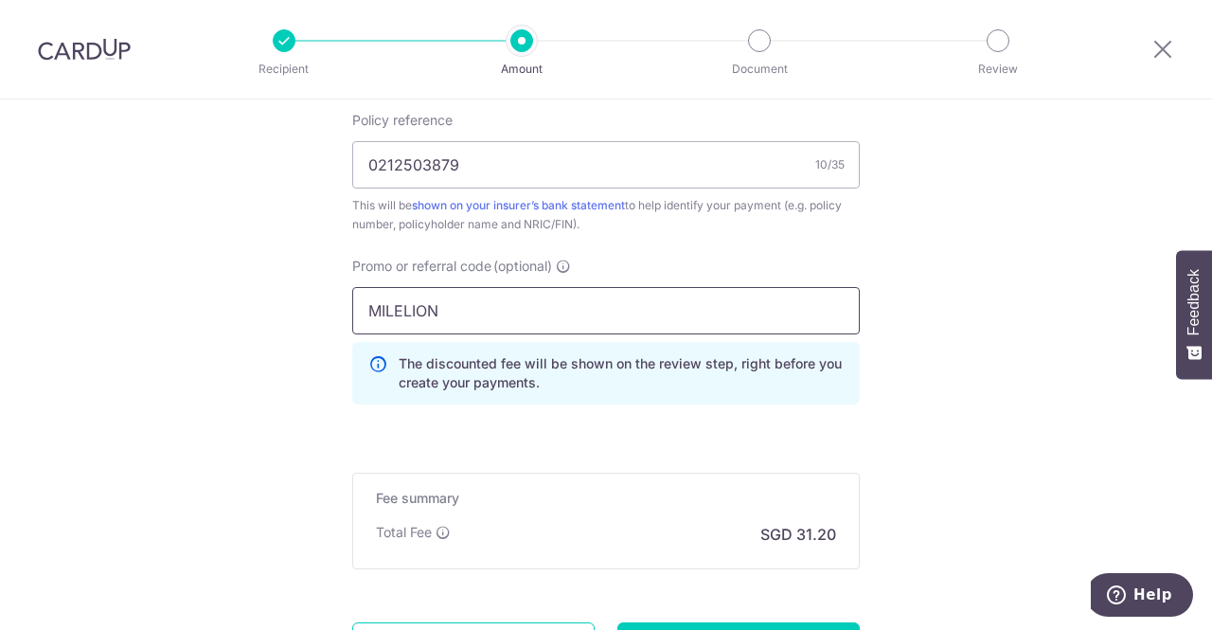
type input "MILELION"
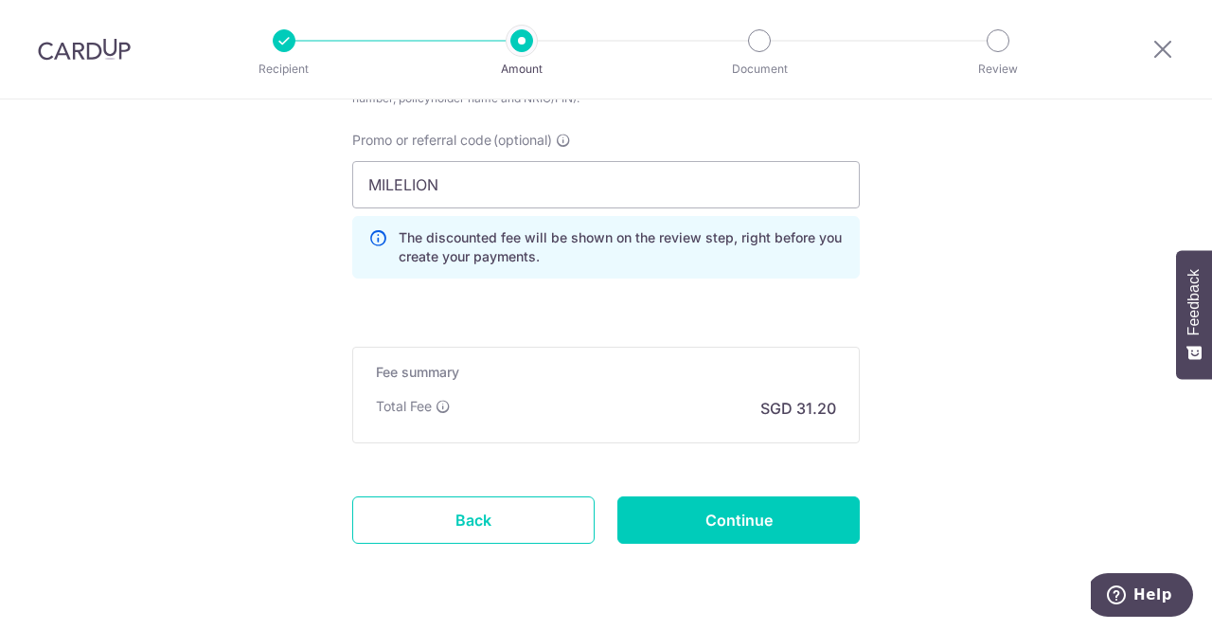
scroll to position [1291, 0]
click at [733, 518] on input "Continue" at bounding box center [738, 517] width 242 height 47
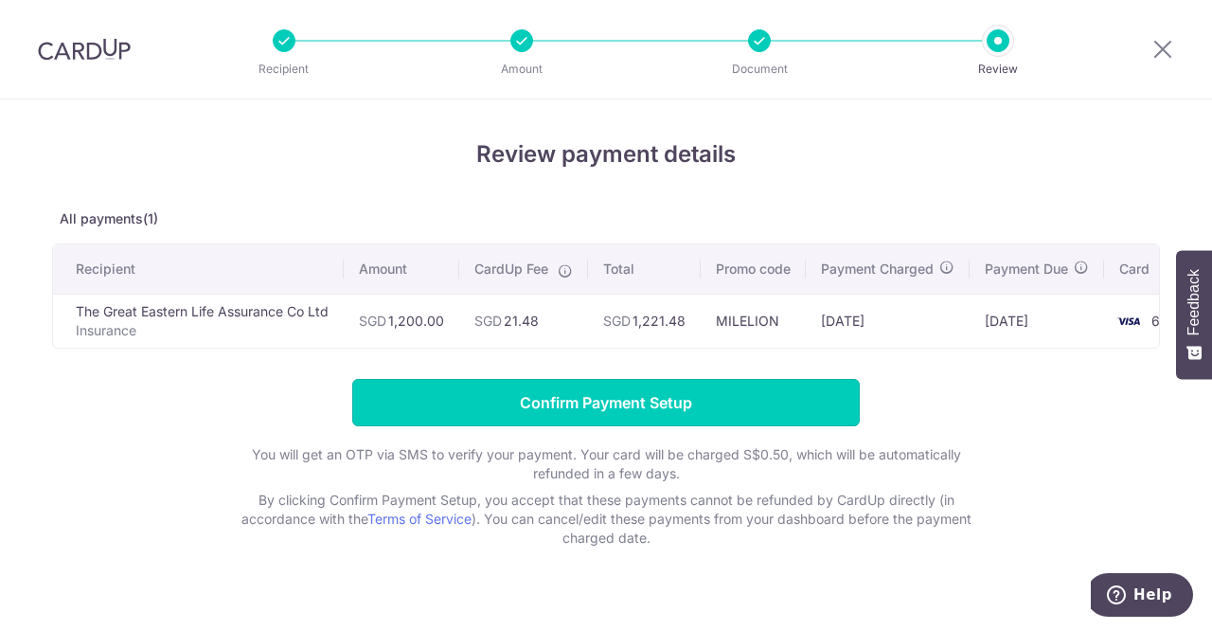
click at [680, 402] on input "Confirm Payment Setup" at bounding box center [606, 402] width 508 height 47
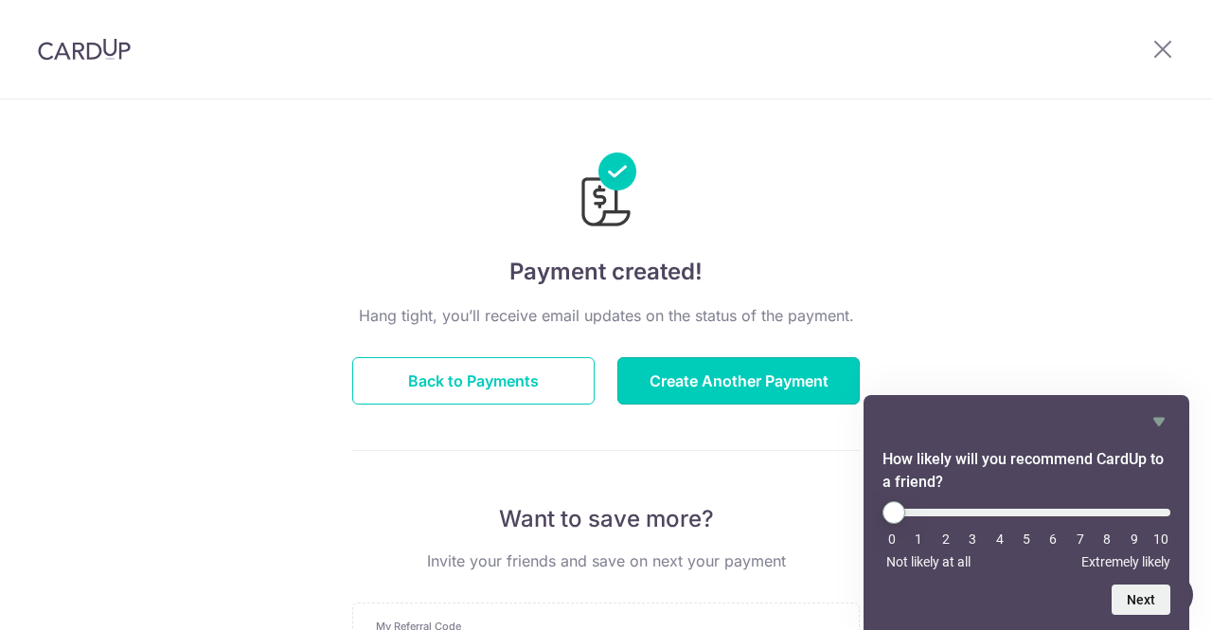
click at [721, 389] on button "Create Another Payment" at bounding box center [738, 380] width 242 height 47
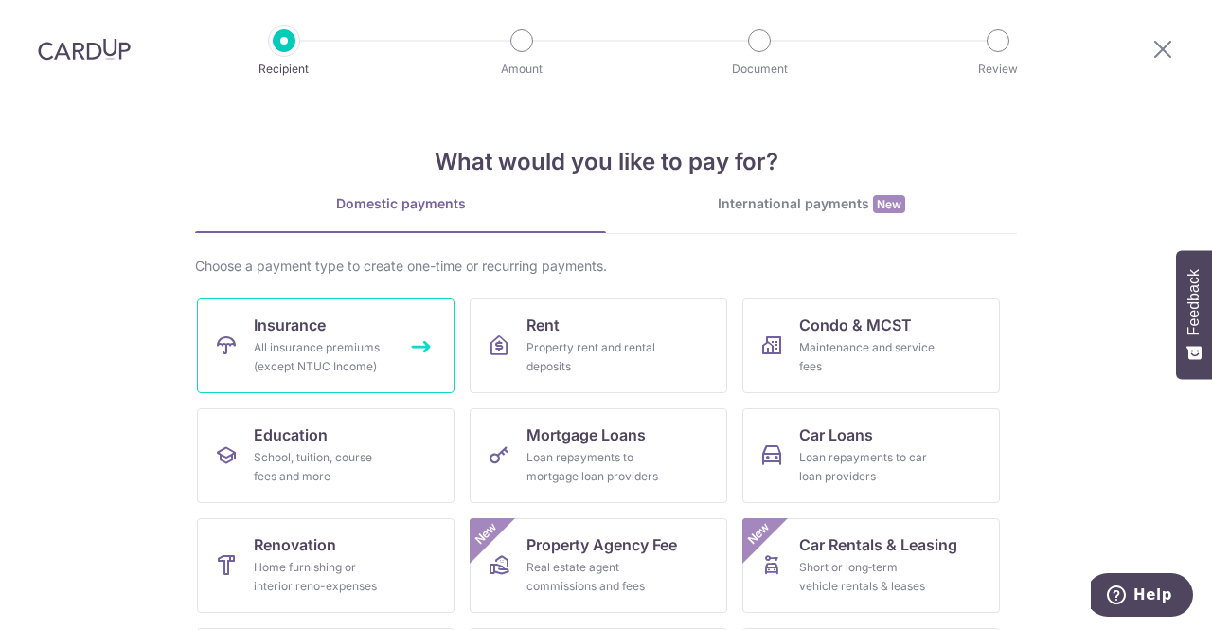
click at [376, 346] on div "All insurance premiums (except NTUC Income)" at bounding box center [322, 357] width 136 height 38
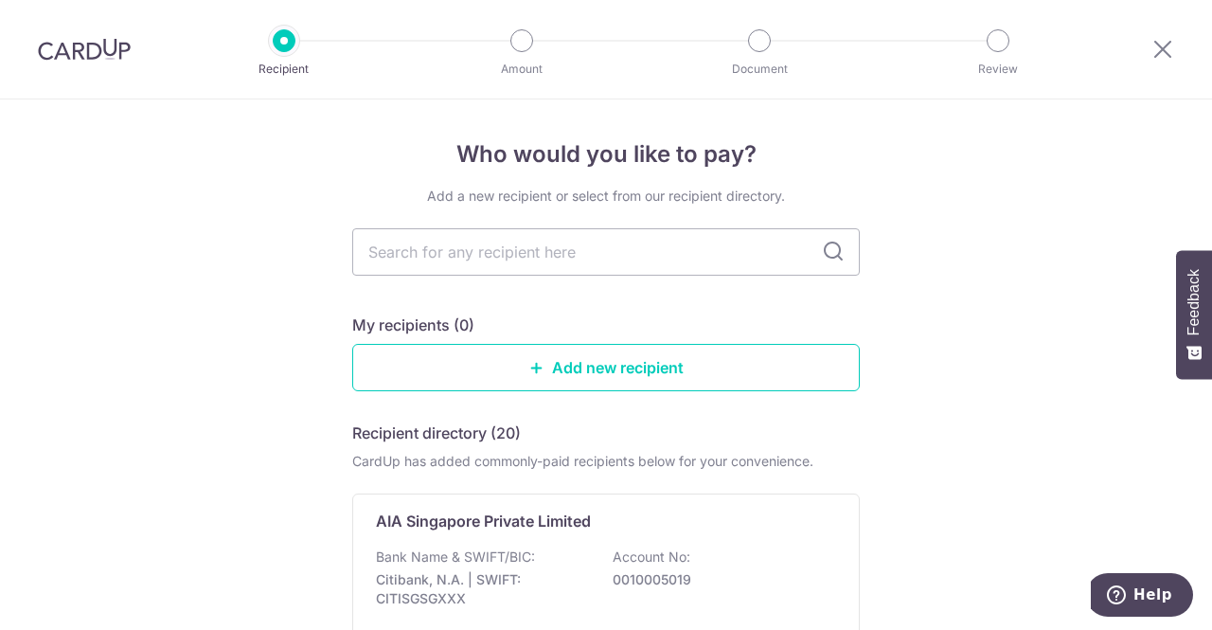
click at [522, 255] on input "text" at bounding box center [606, 251] width 508 height 47
type input "great eastern"
click at [826, 262] on icon at bounding box center [833, 251] width 23 height 23
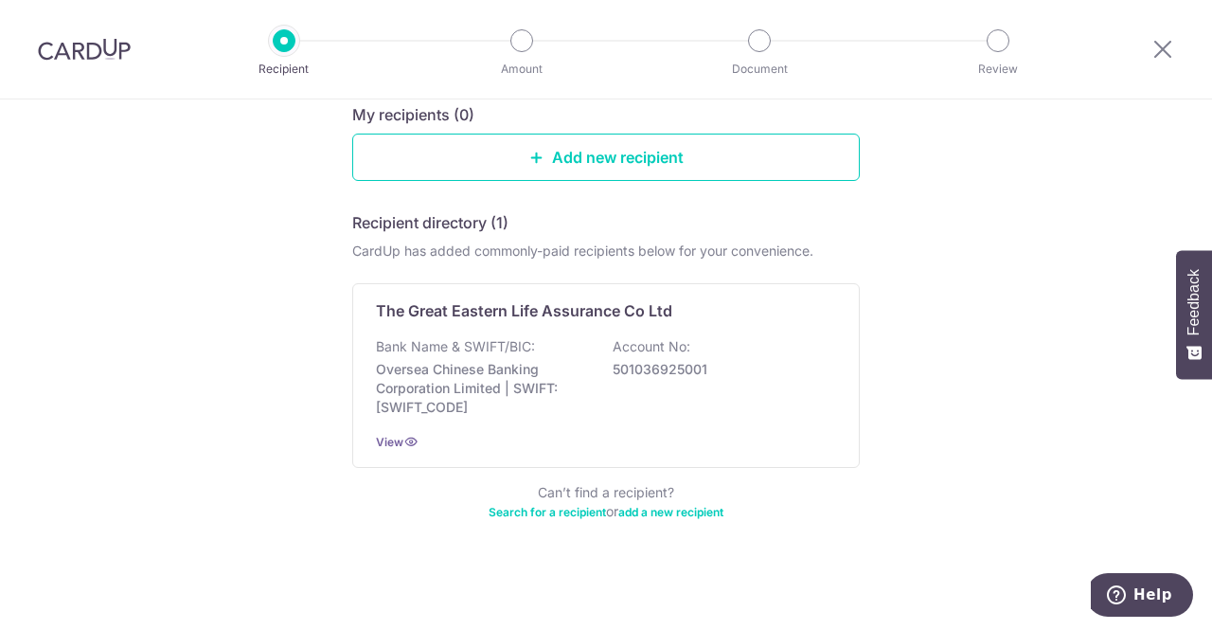
click at [562, 372] on p "Oversea Chinese Banking Corporation Limited | SWIFT: OCBCSGSGXXX" at bounding box center [482, 388] width 212 height 57
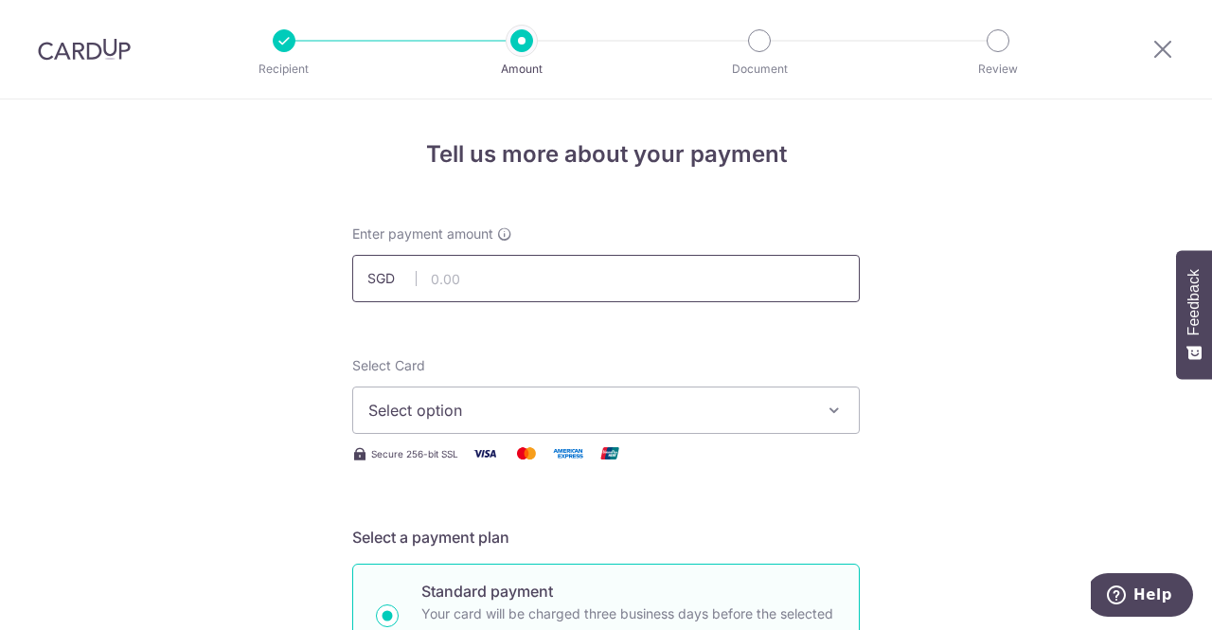
click at [558, 271] on input "text" at bounding box center [606, 278] width 508 height 47
type input "147.71"
click at [607, 408] on span "Select option" at bounding box center [588, 410] width 441 height 23
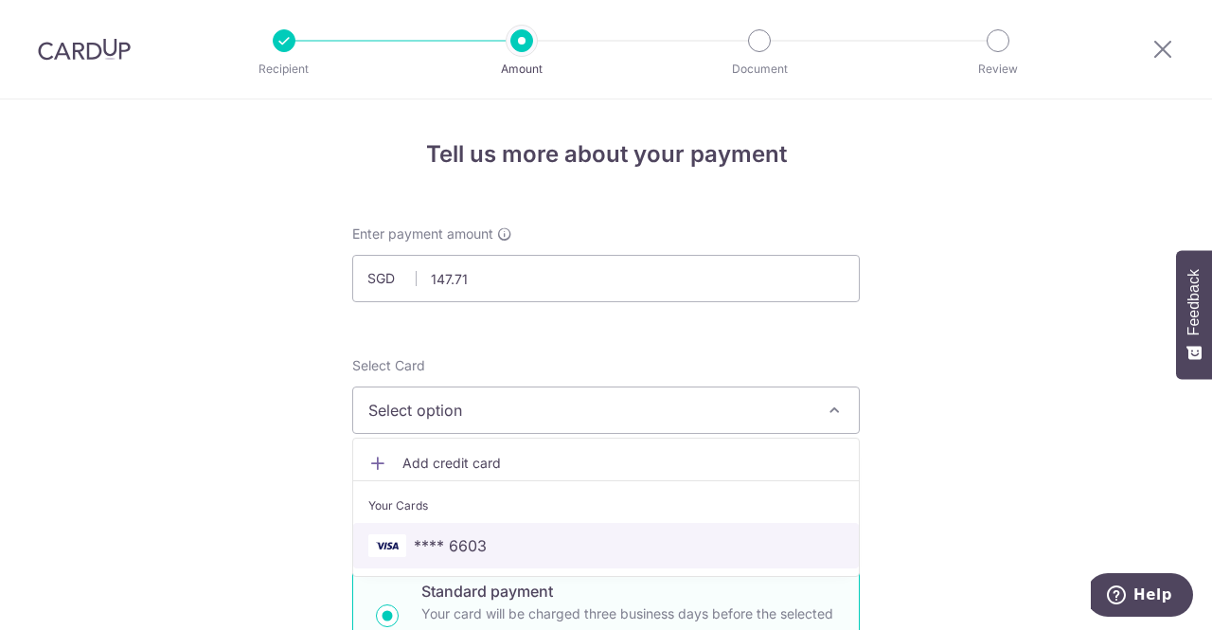
click at [553, 538] on span "**** 6603" at bounding box center [605, 545] width 475 height 23
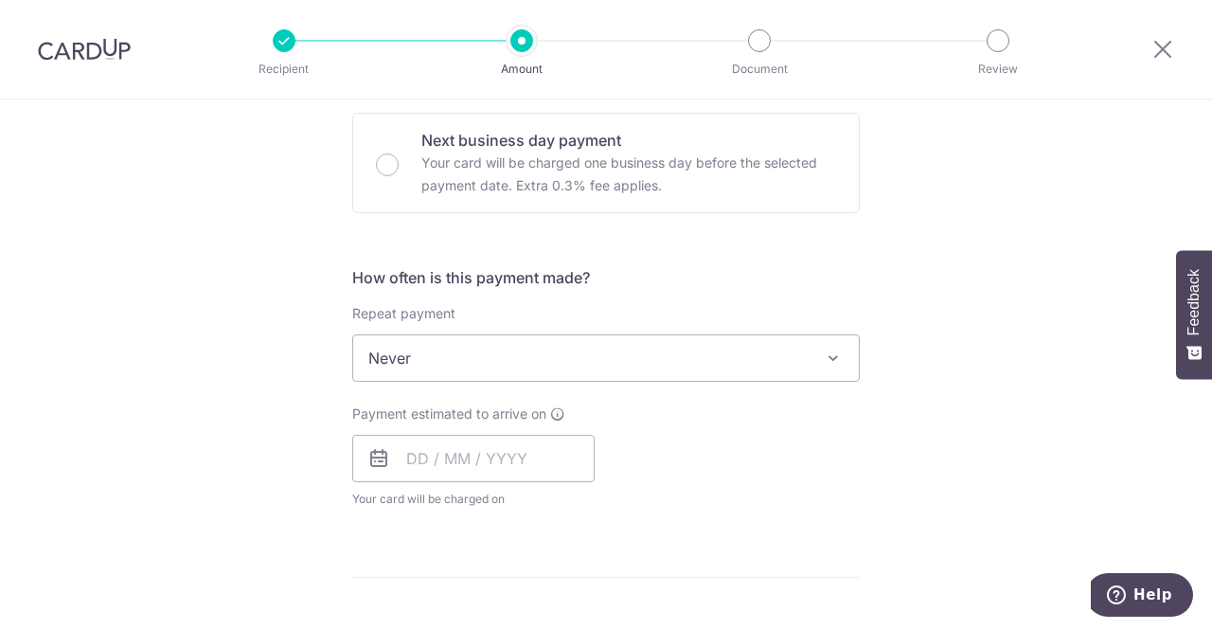
scroll to position [567, 0]
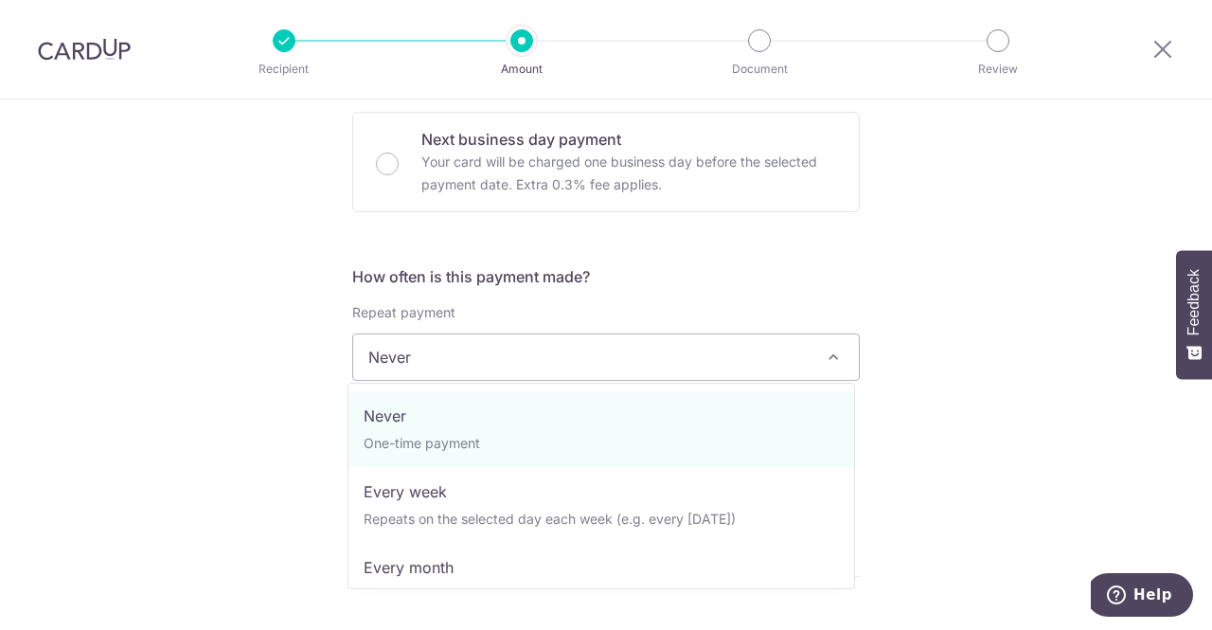
click at [543, 363] on span "Never" at bounding box center [606, 356] width 506 height 45
click at [1065, 317] on div "Tell us more about your payment Enter payment amount SGD 147.71 147.71 Select C…" at bounding box center [606, 388] width 1212 height 1713
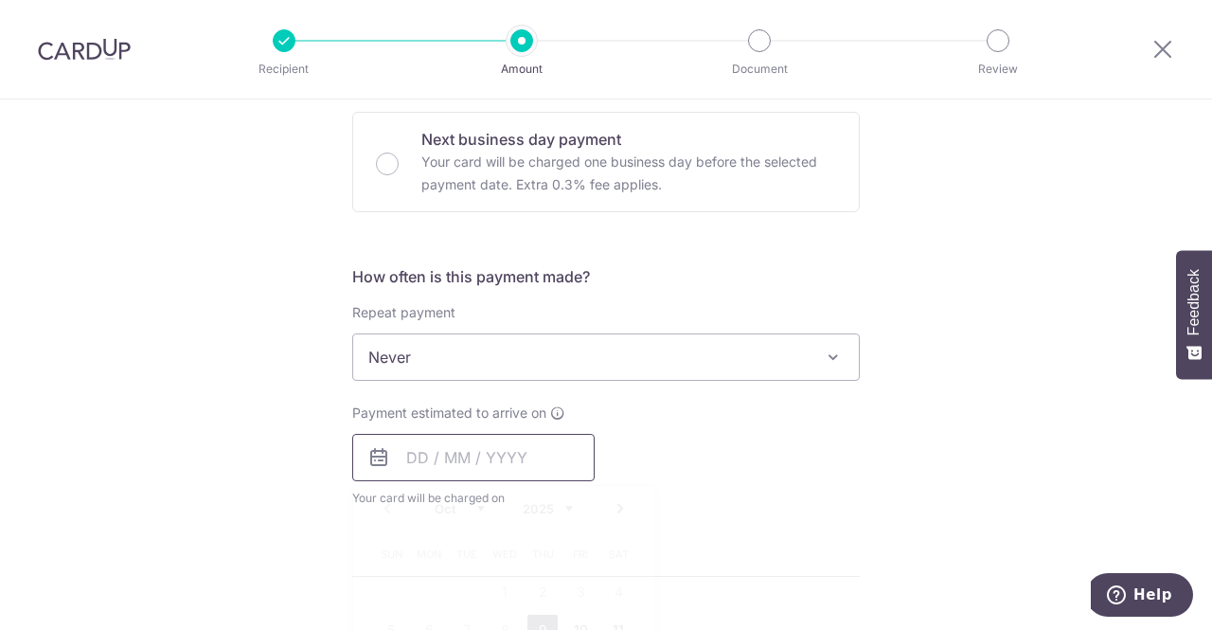
click at [561, 472] on input "text" at bounding box center [473, 457] width 242 height 47
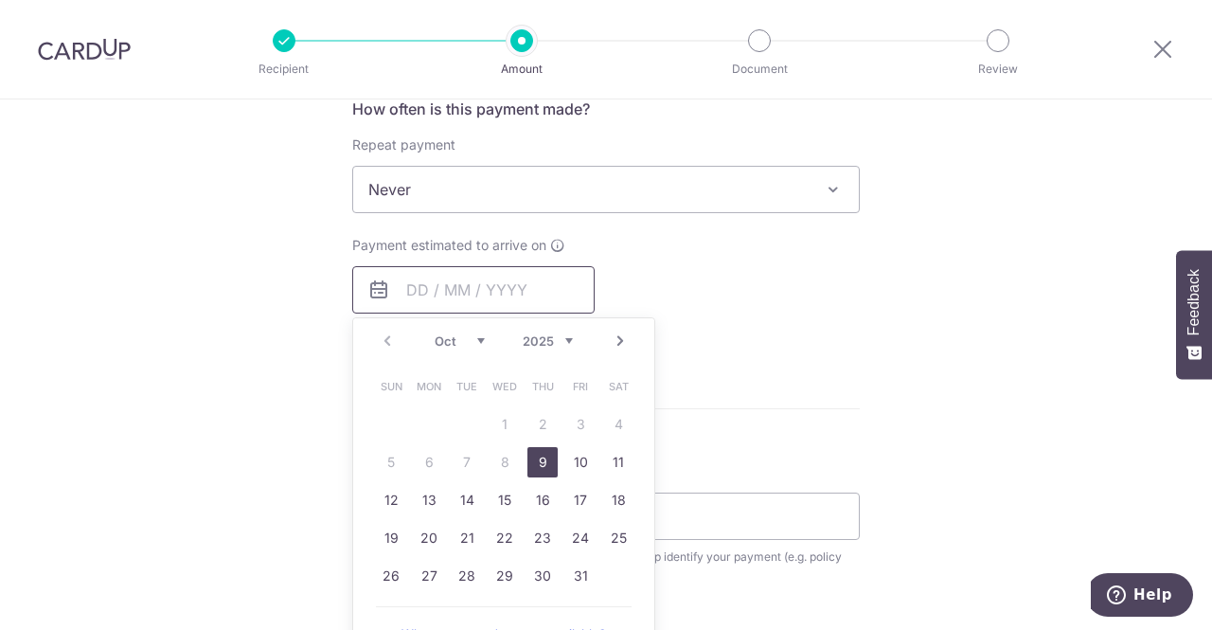
scroll to position [736, 0]
drag, startPoint x: 531, startPoint y: 450, endPoint x: 782, endPoint y: 433, distance: 251.5
click at [531, 450] on link "9" at bounding box center [542, 461] width 30 height 30
type input "[DATE]"
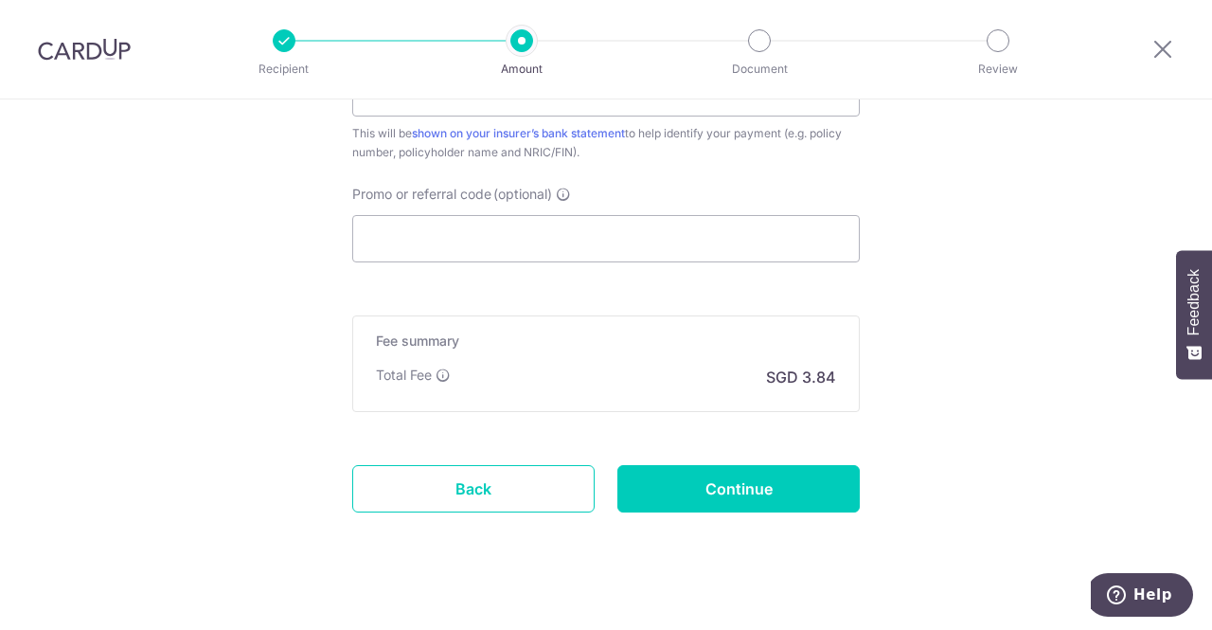
scroll to position [1255, 0]
